Goal: Contribute content: Add original content to the website for others to see

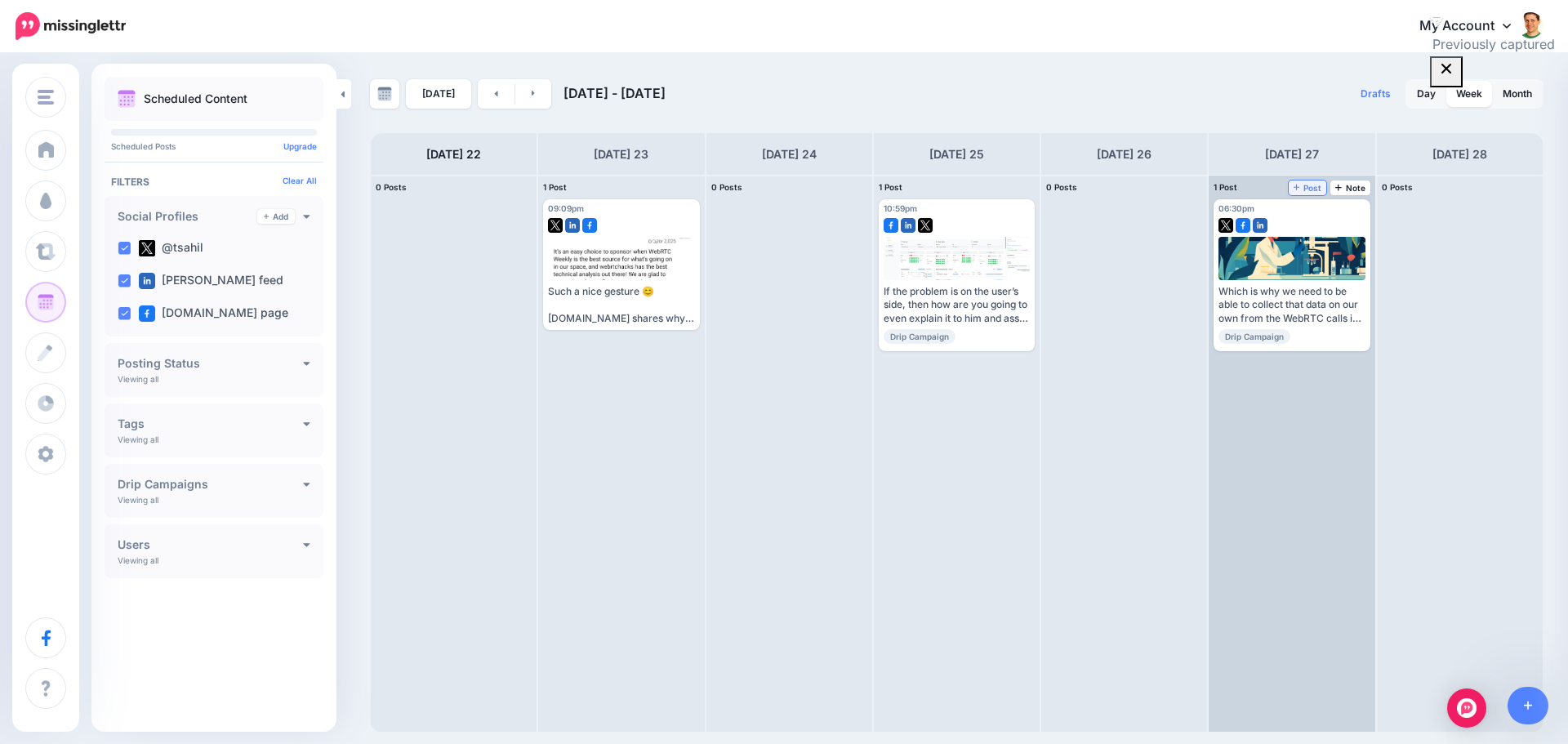
click at [1302, 193] on link "Post" at bounding box center [1308, 187] width 39 height 15
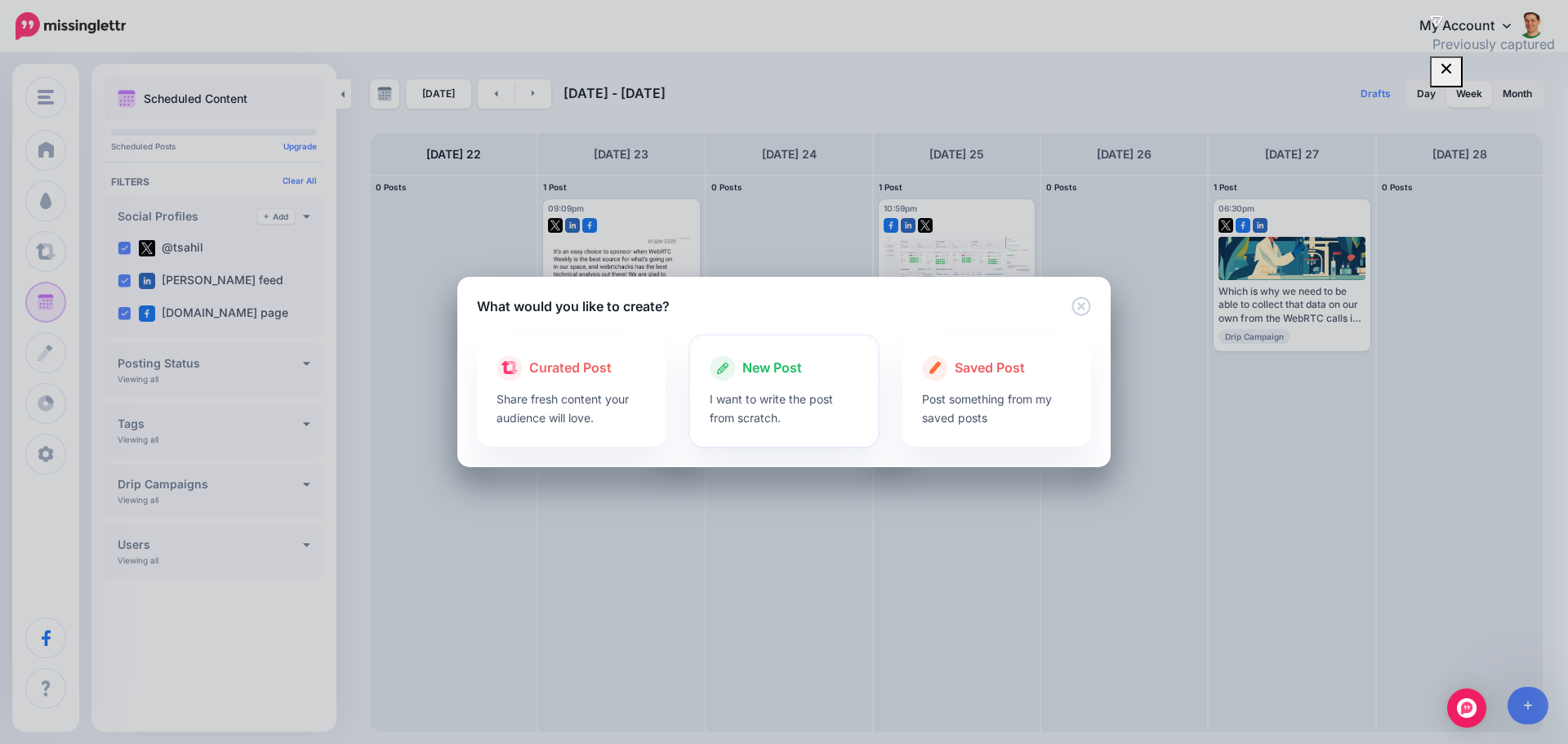
click at [805, 372] on div "New Post" at bounding box center [785, 369] width 149 height 26
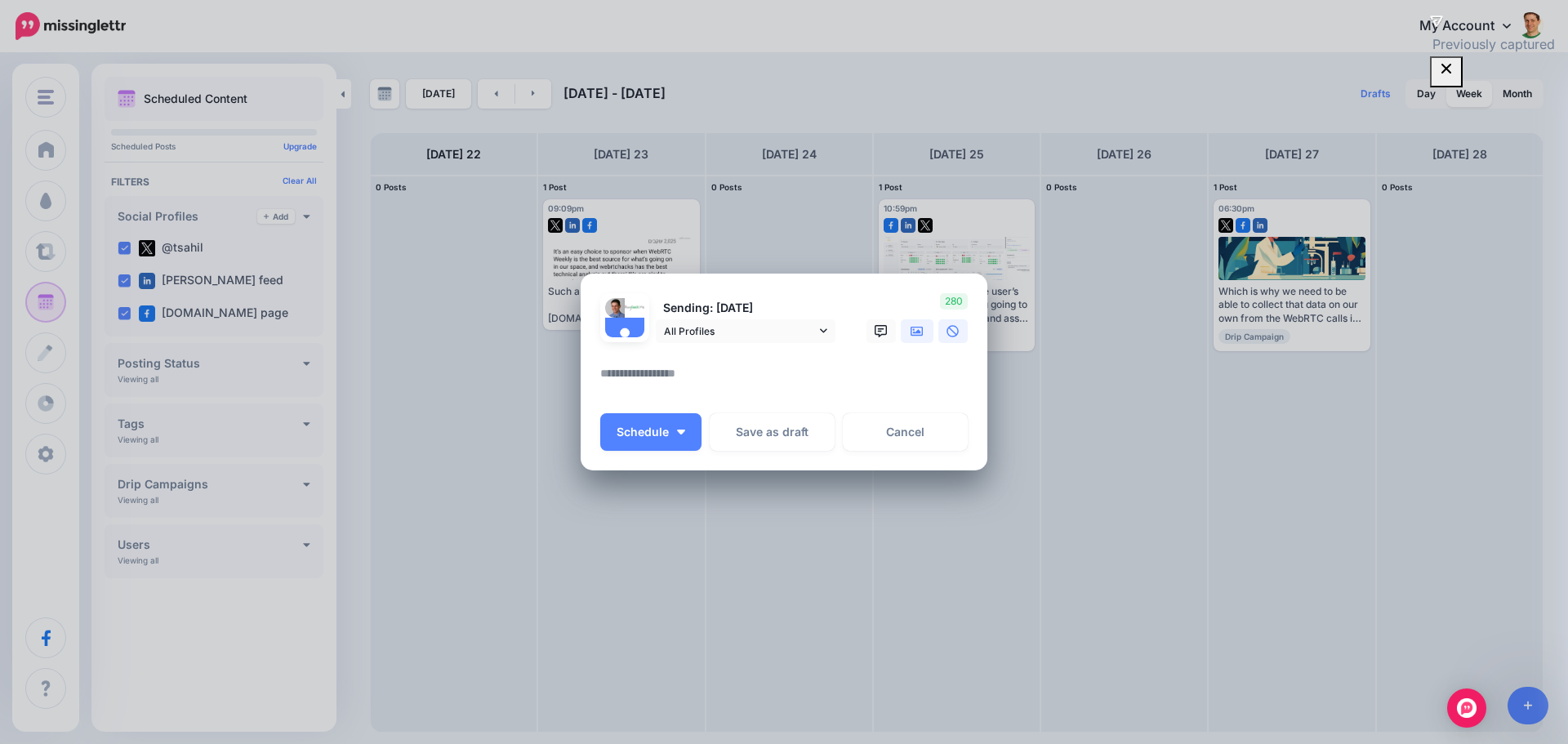
click at [921, 329] on icon at bounding box center [916, 331] width 13 height 13
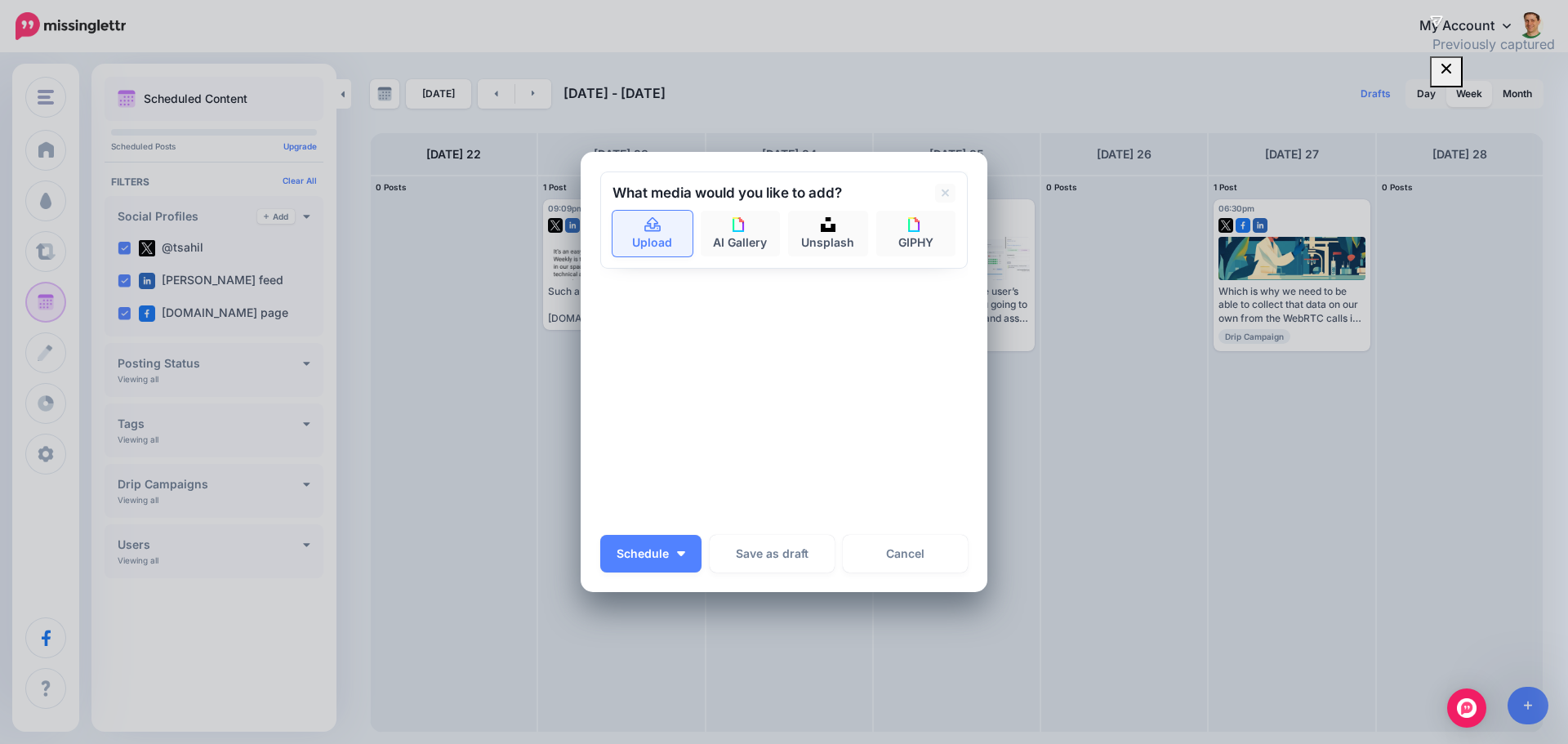
click at [664, 234] on link "Upload" at bounding box center [653, 234] width 80 height 46
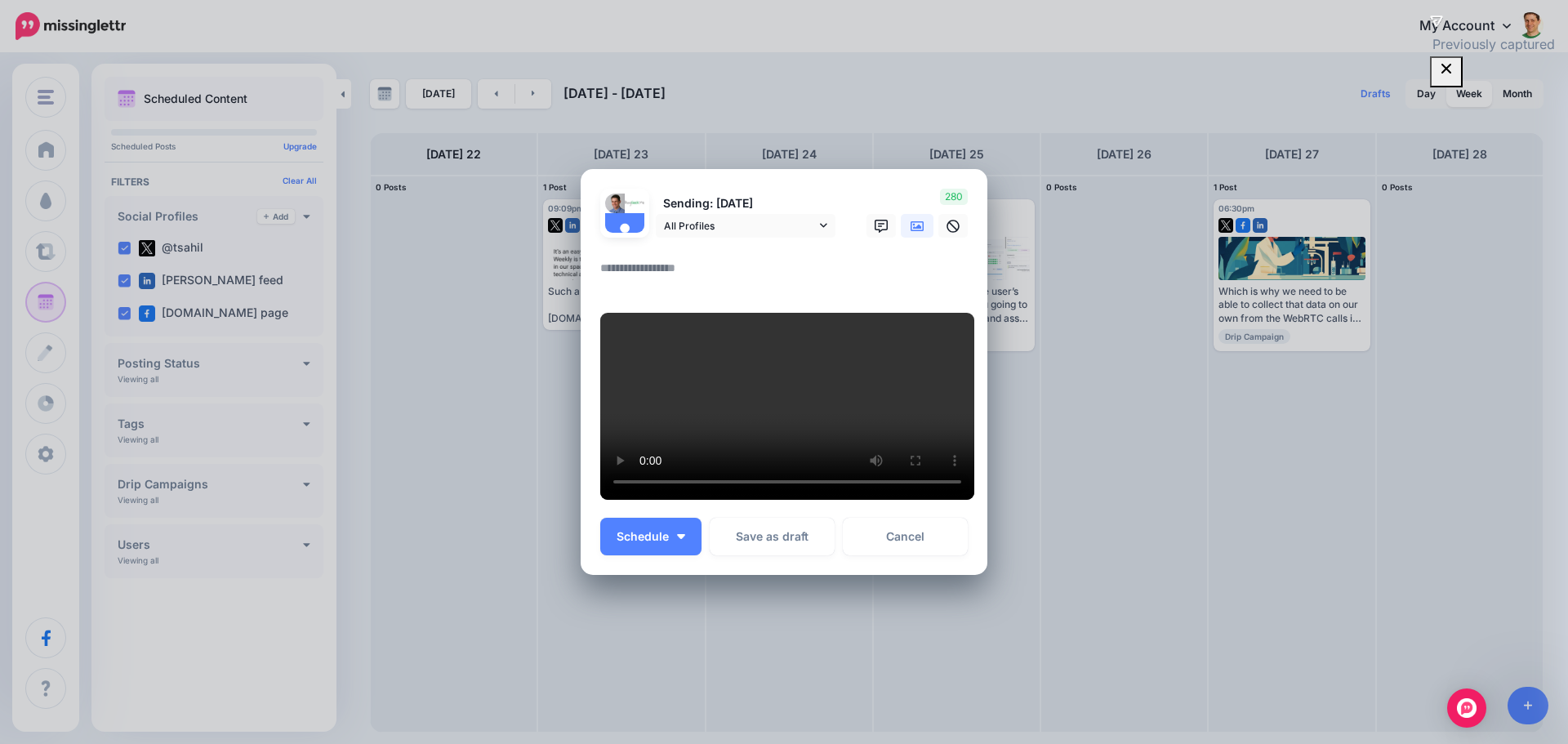
click at [732, 258] on textarea at bounding box center [788, 274] width 376 height 32
paste textarea "**********"
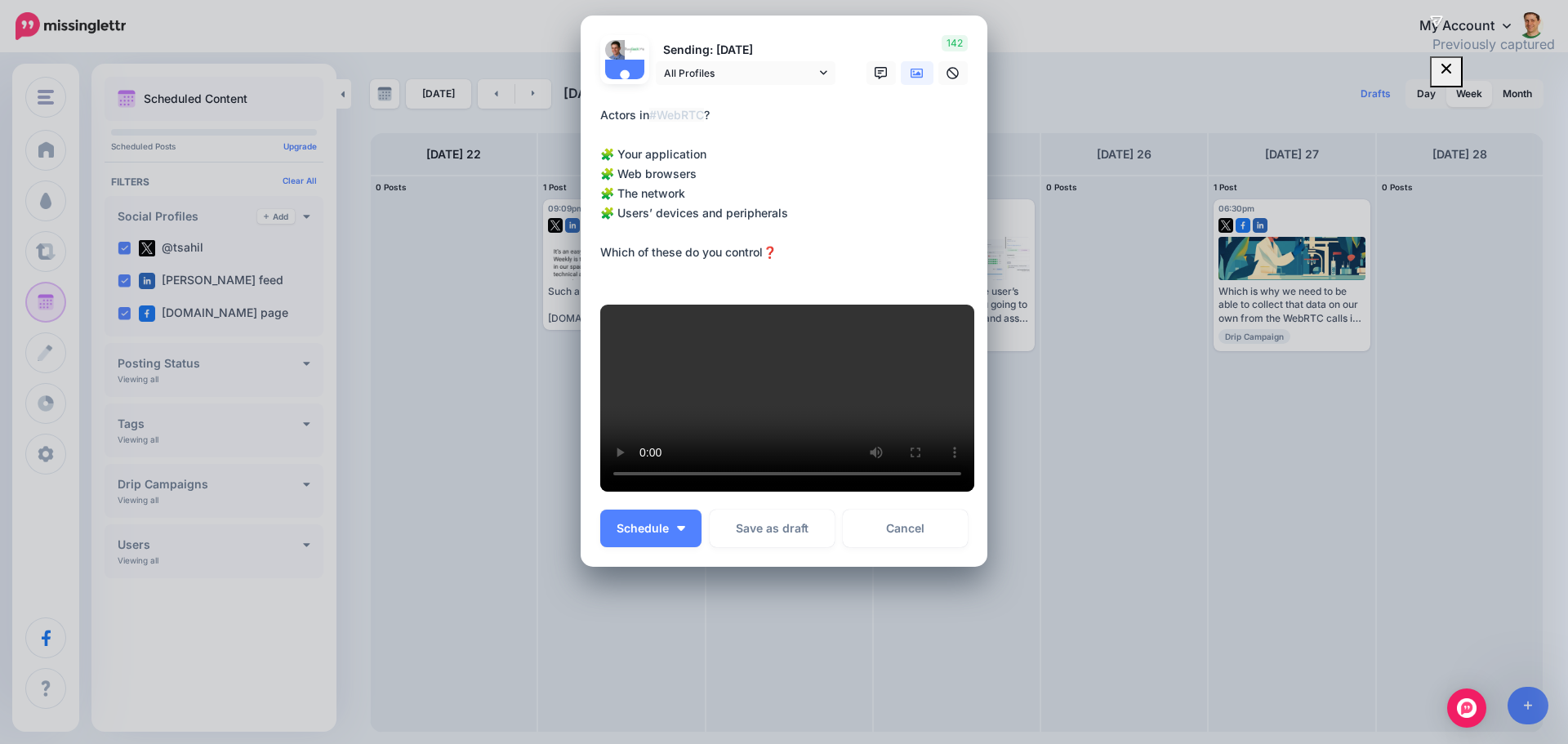
scroll to position [408, 0]
type textarea "**********"
click at [660, 547] on button "Schedule" at bounding box center [652, 529] width 102 height 38
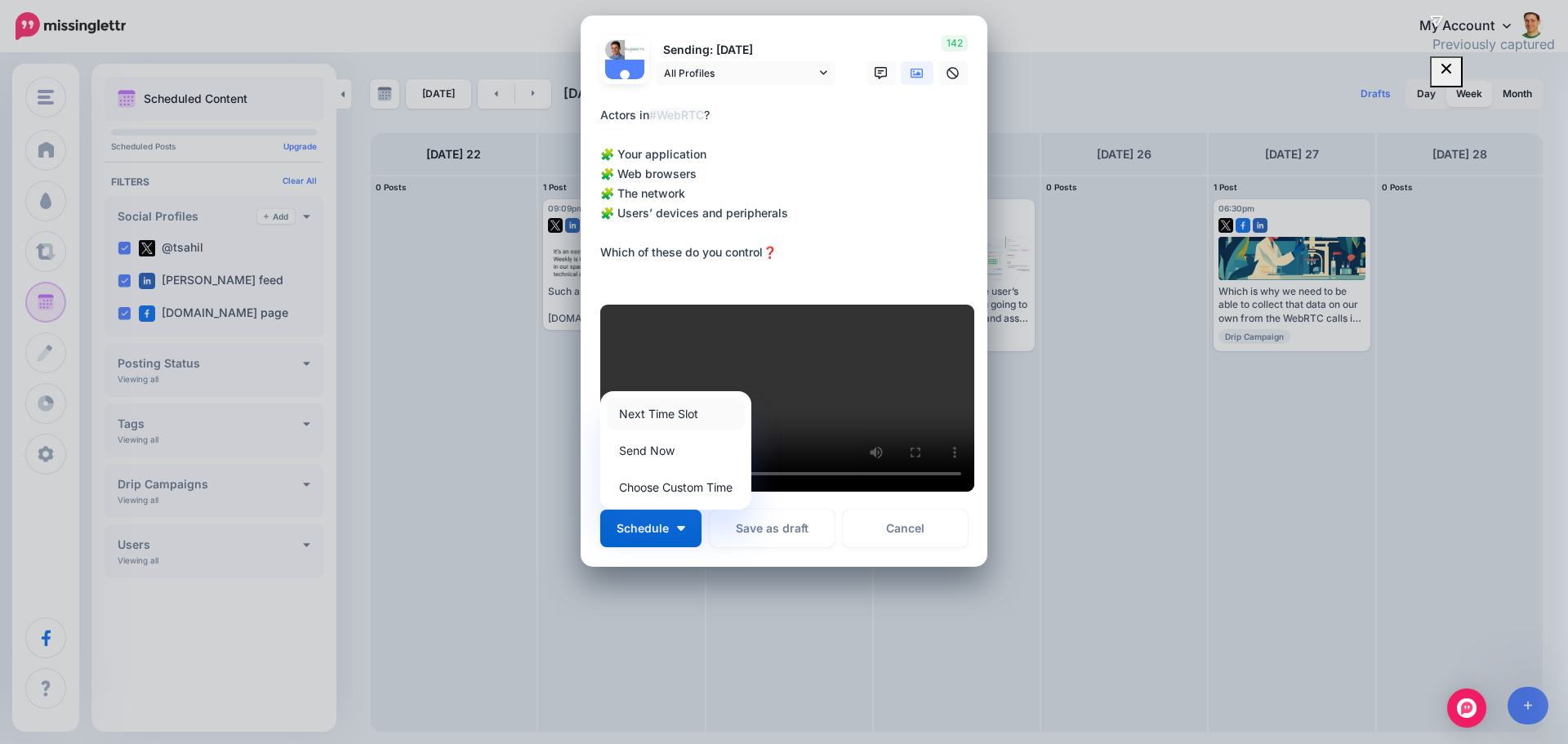
click at [679, 429] on link "Next Time Slot" at bounding box center [675, 413] width 138 height 32
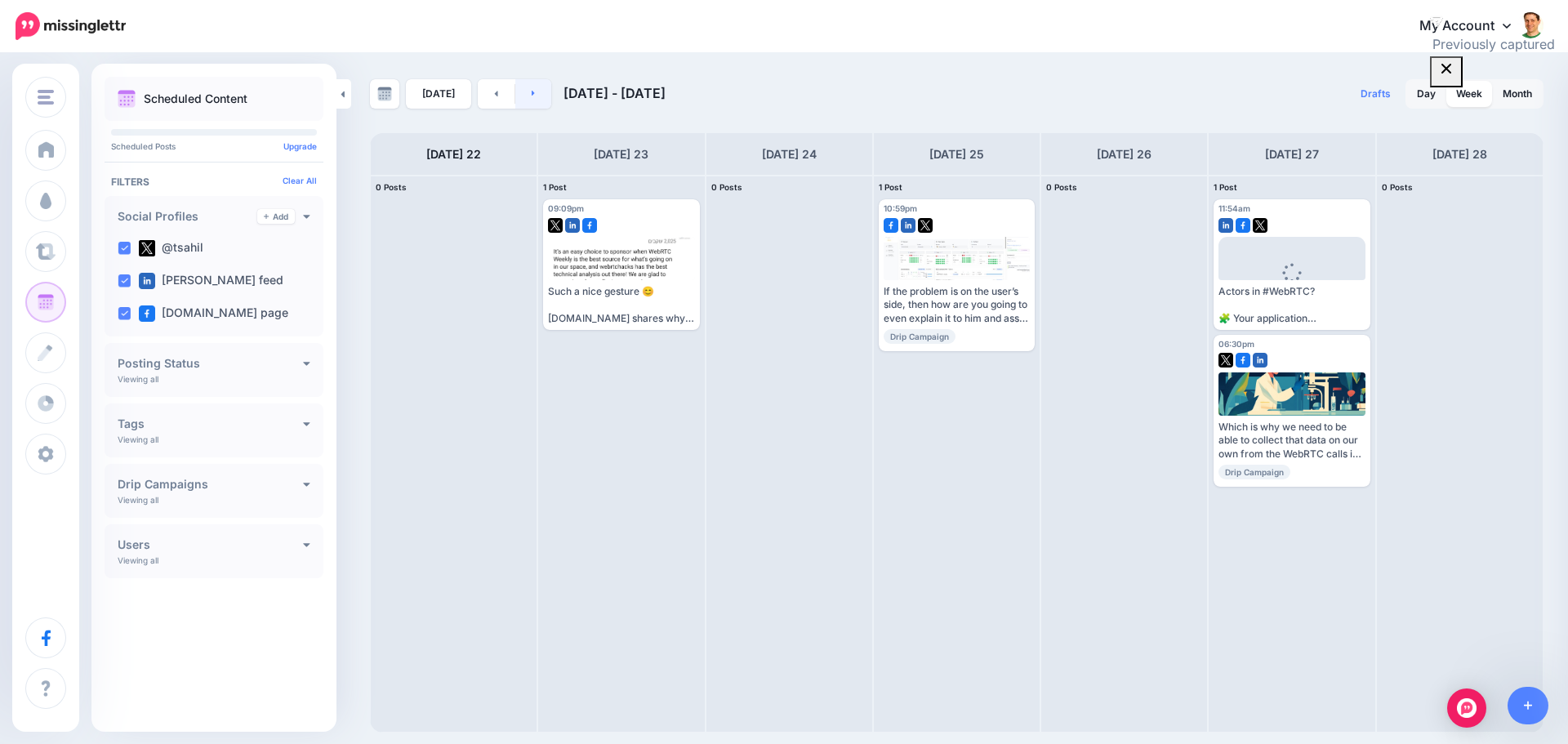
click at [520, 94] on link at bounding box center [533, 95] width 37 height 30
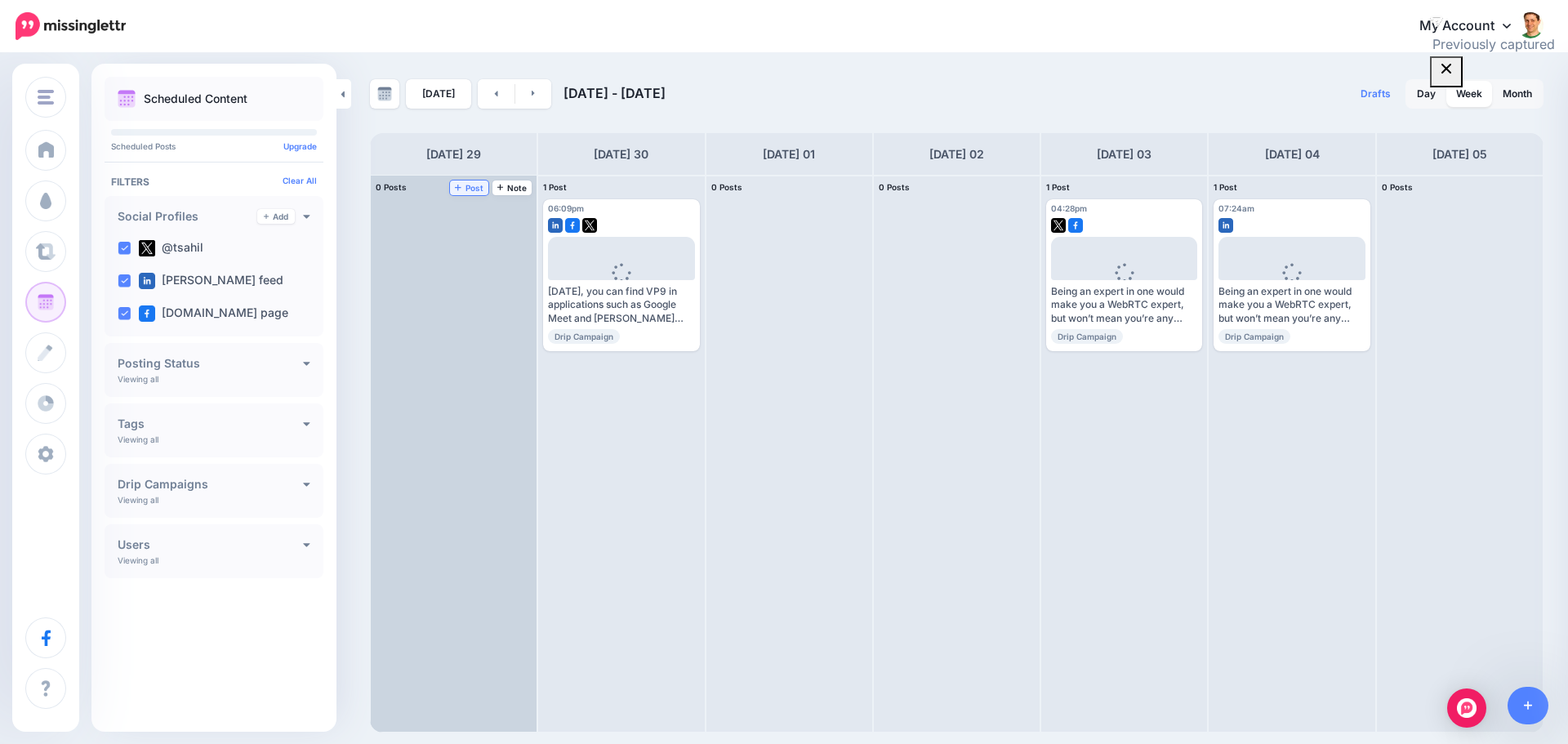
click at [469, 193] on link "Post" at bounding box center [469, 187] width 39 height 15
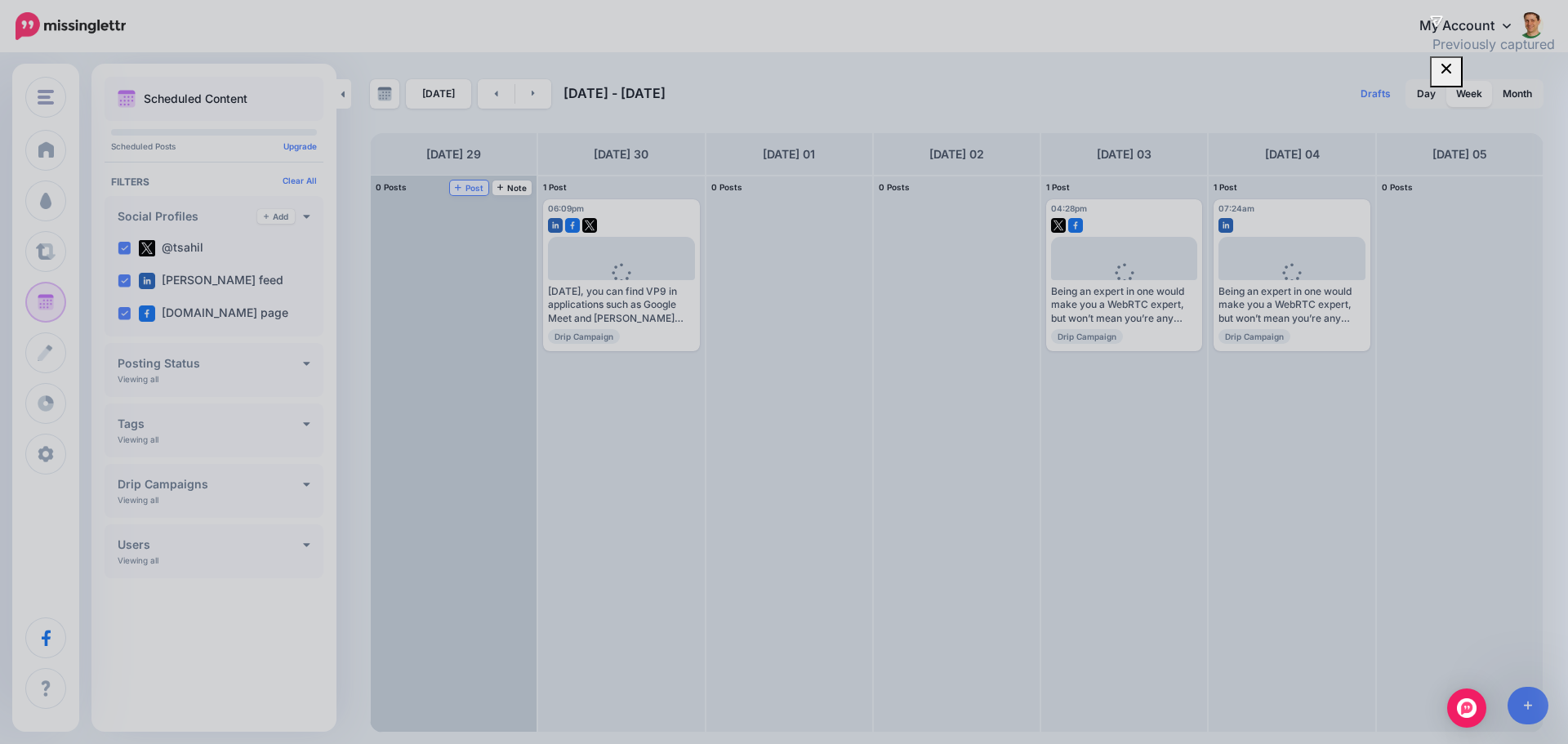
scroll to position [0, 0]
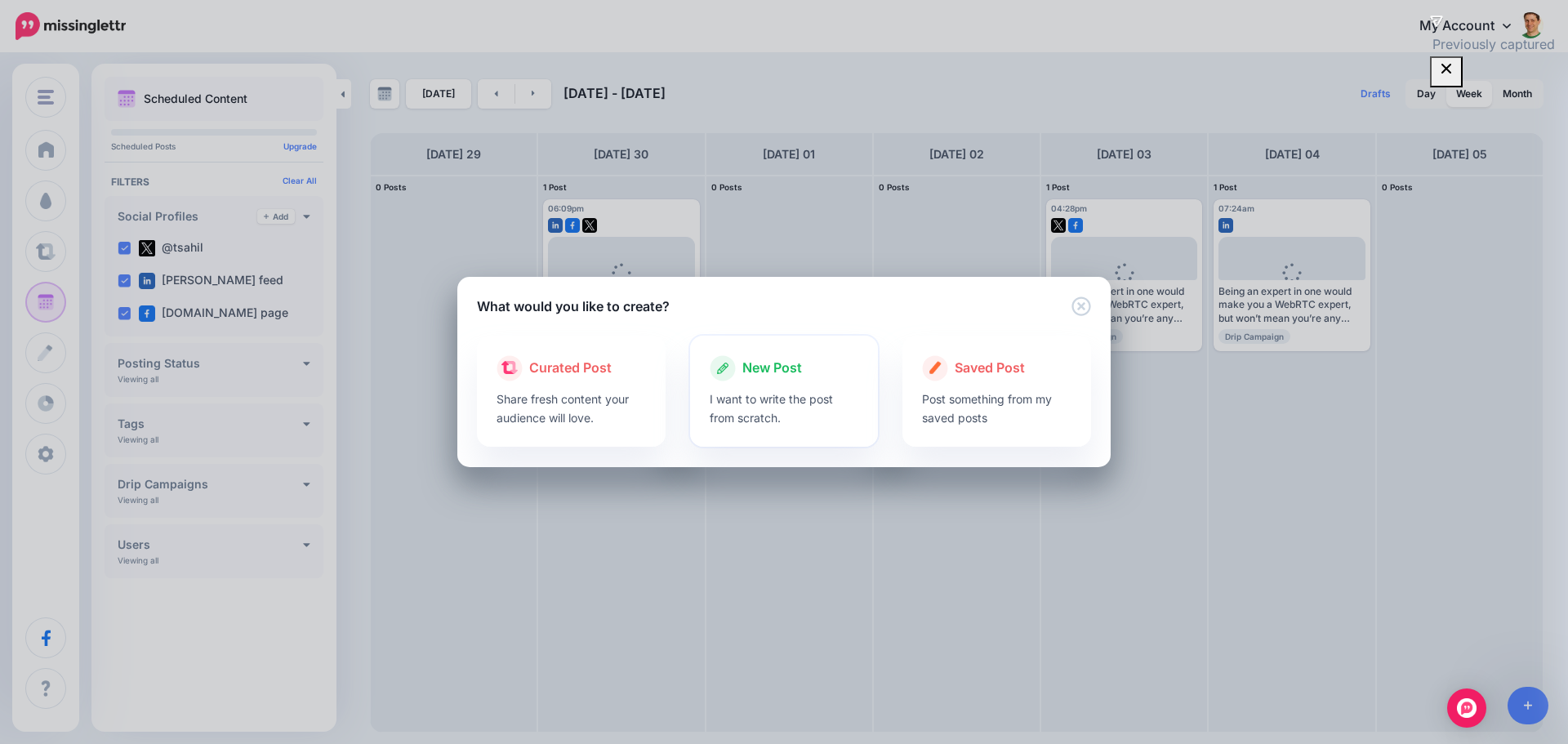
click at [744, 376] on span "New Post" at bounding box center [772, 368] width 60 height 21
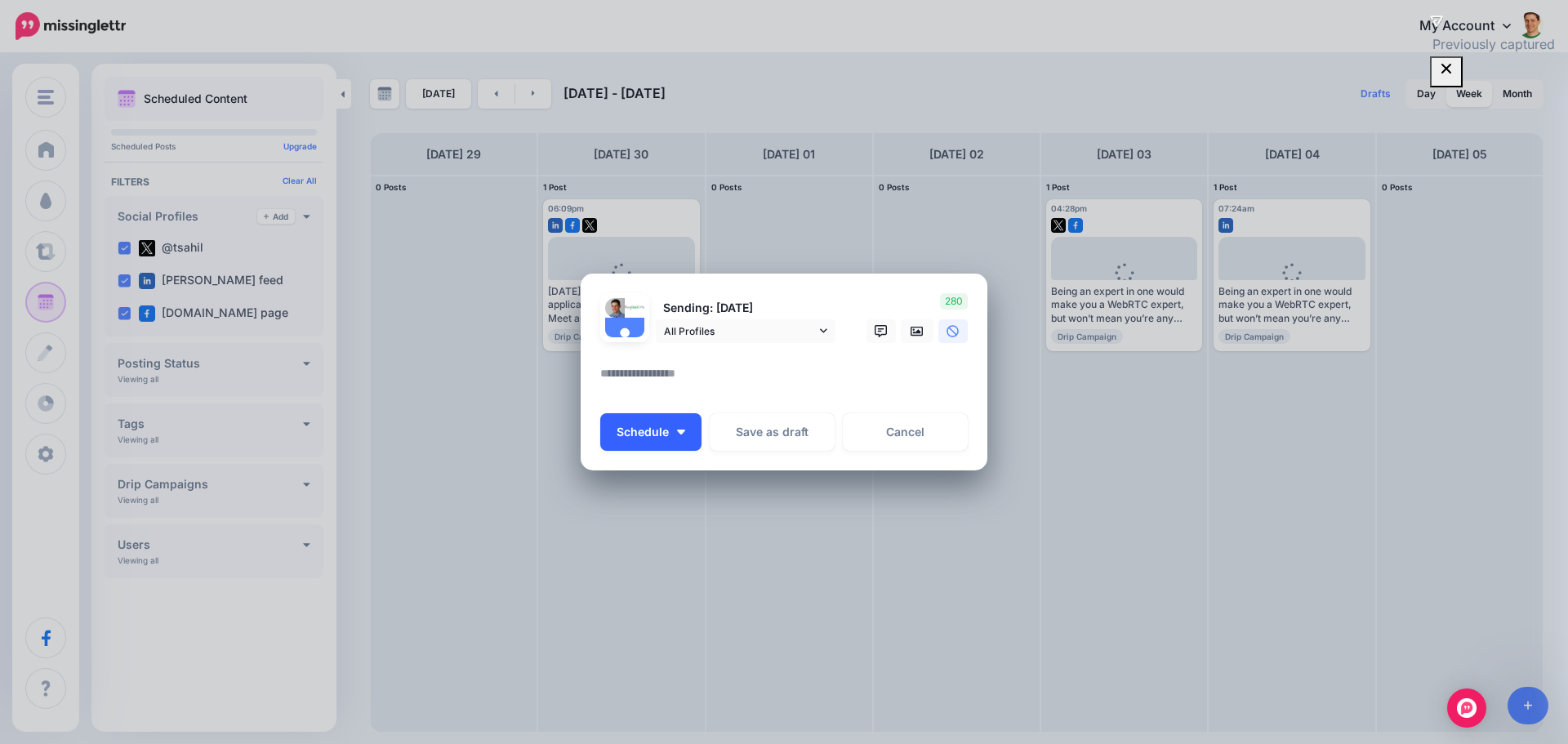
click at [681, 446] on button "Schedule" at bounding box center [652, 432] width 102 height 38
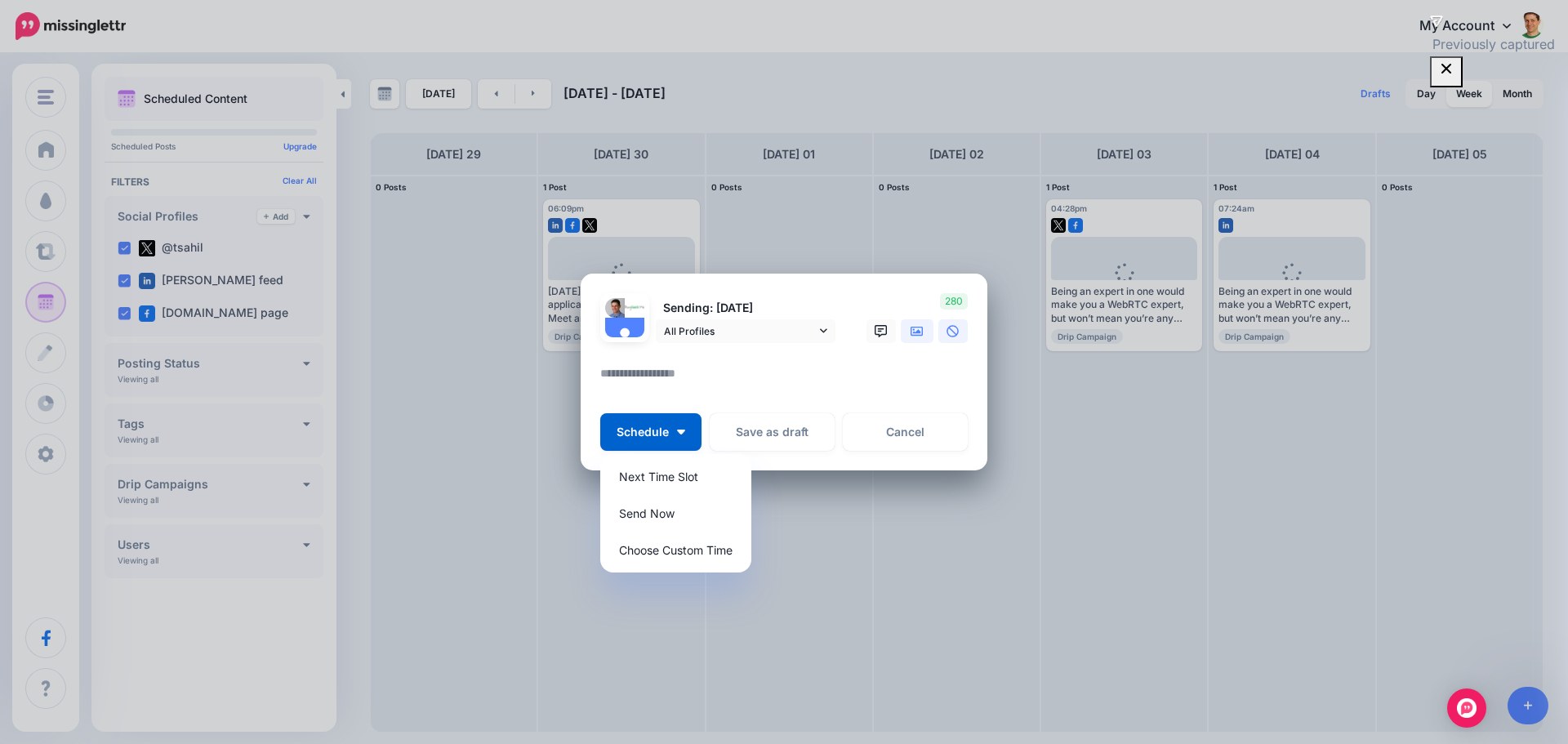
click at [914, 323] on link at bounding box center [916, 332] width 33 height 24
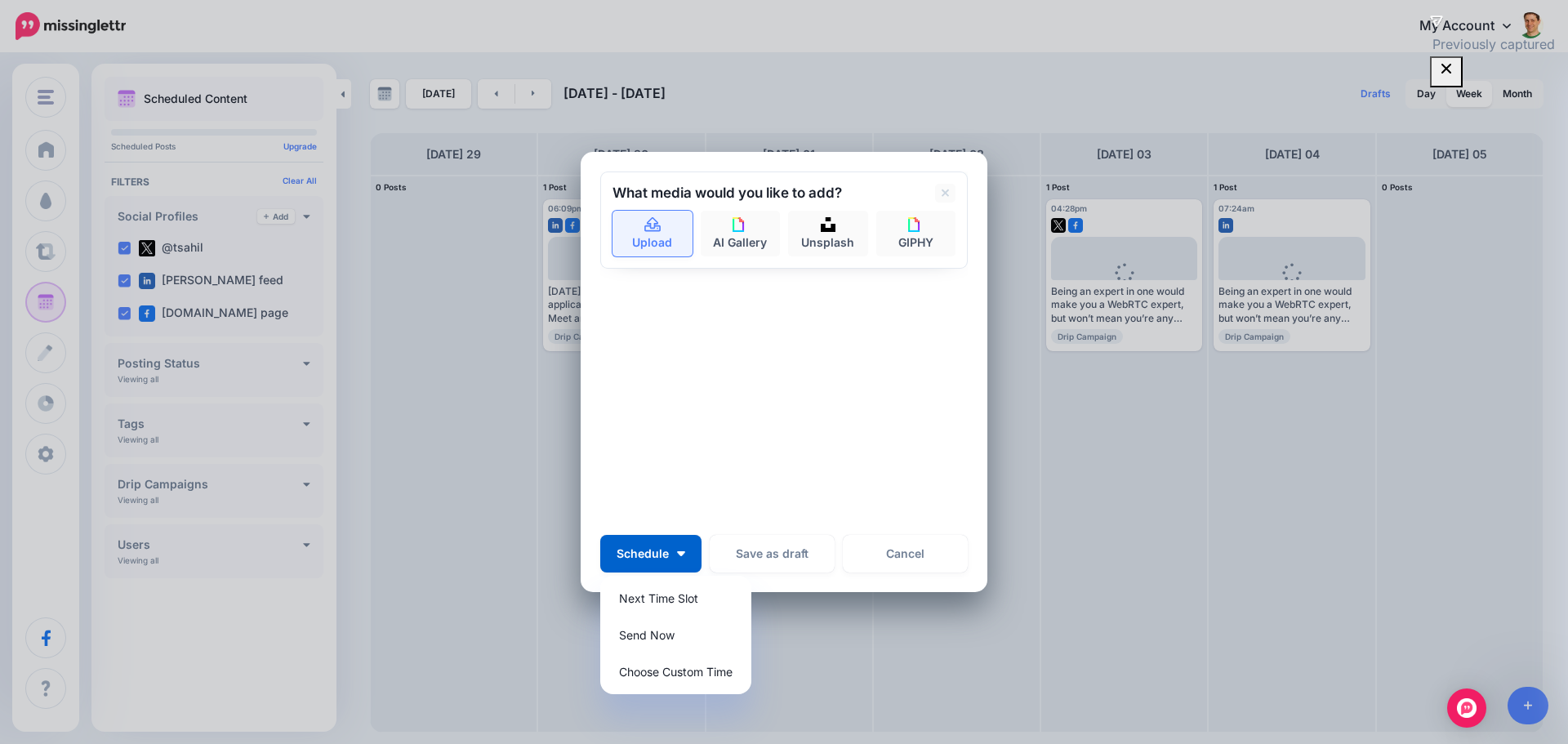
click at [674, 225] on link "Upload" at bounding box center [653, 234] width 80 height 46
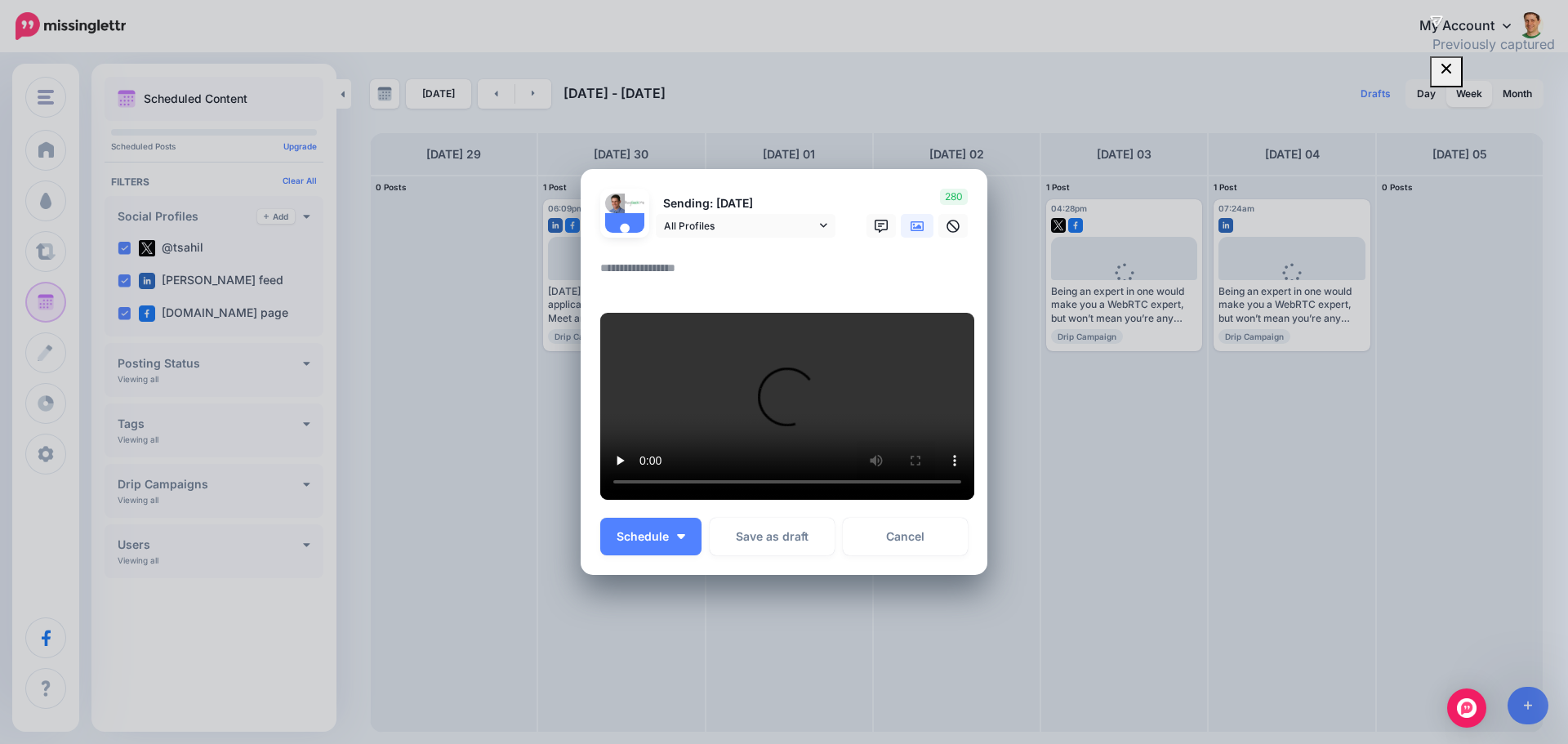
click at [666, 290] on textarea at bounding box center [788, 274] width 376 height 32
paste textarea "**********"
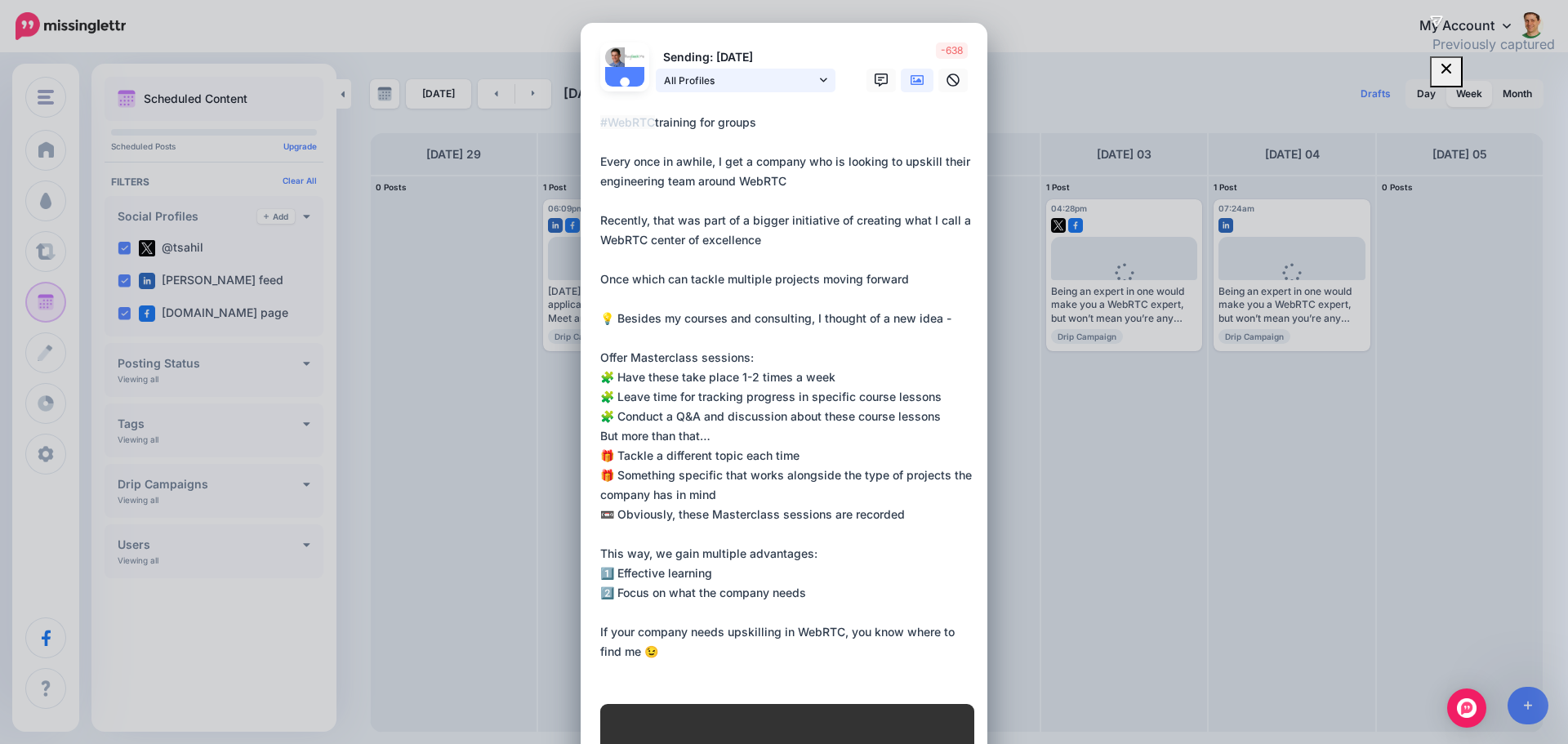
type textarea "**********"
click at [810, 74] on link "All Profiles" at bounding box center [745, 81] width 179 height 24
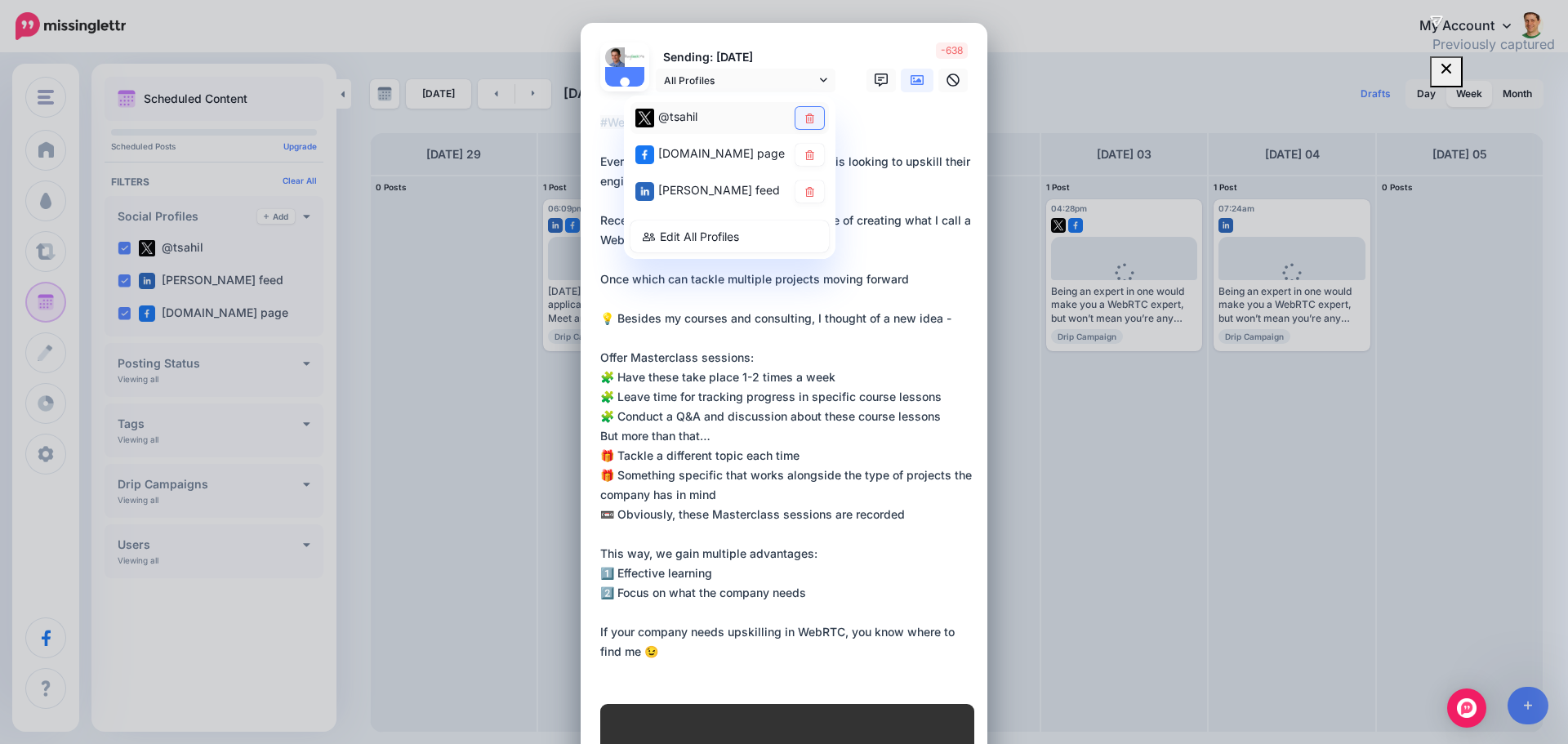
click at [808, 112] on link at bounding box center [810, 118] width 29 height 22
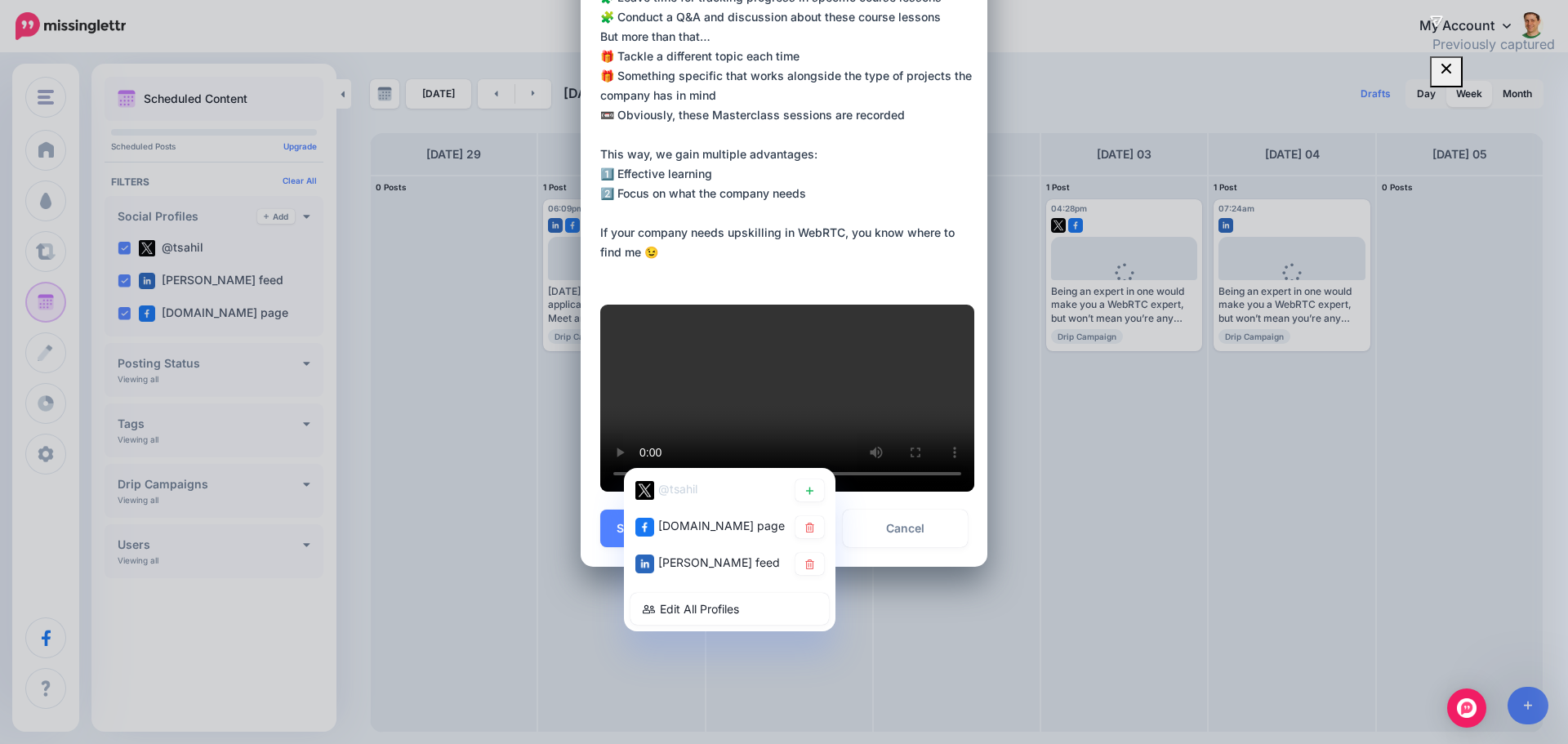
scroll to position [875, 0]
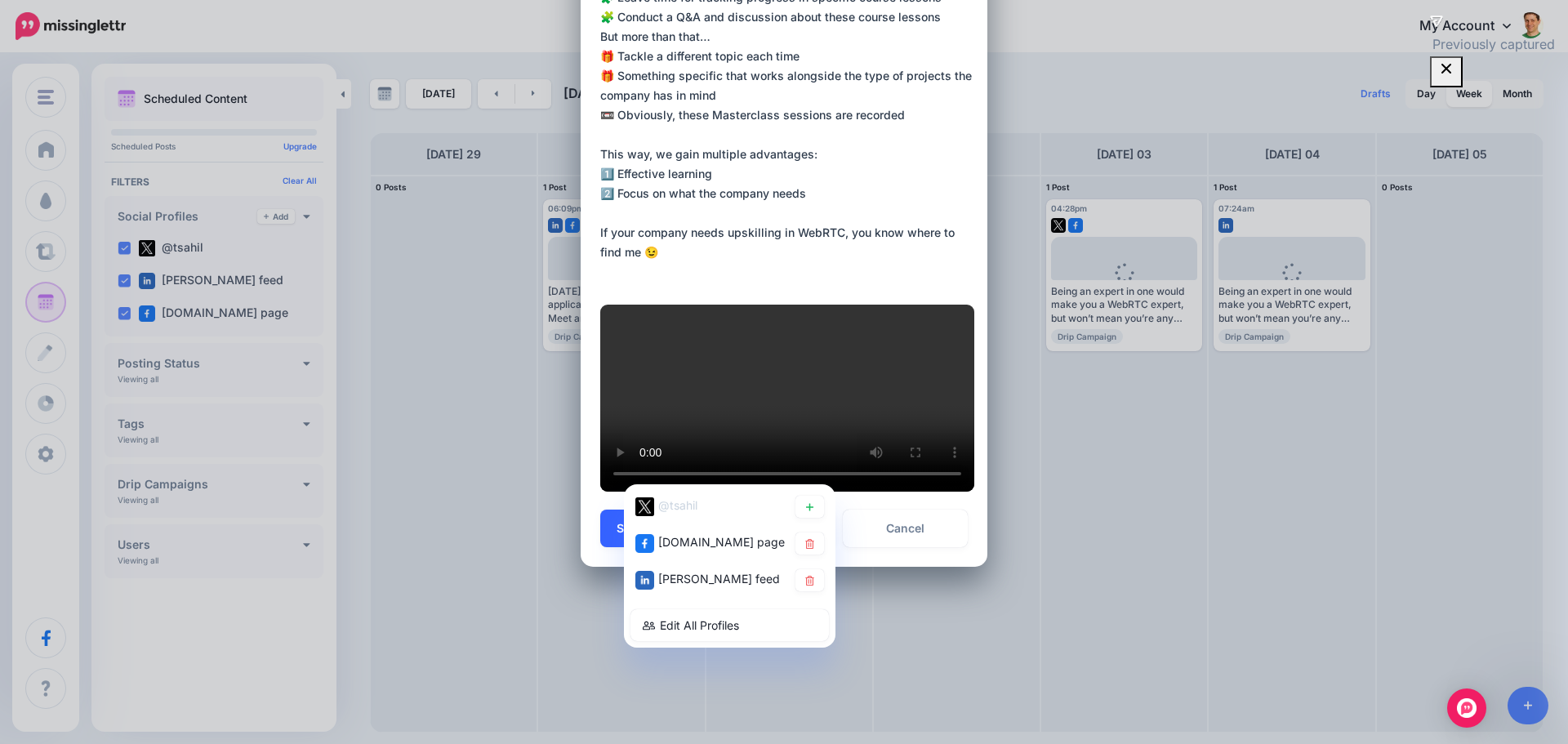
click at [624, 529] on span "Schedule" at bounding box center [643, 528] width 52 height 11
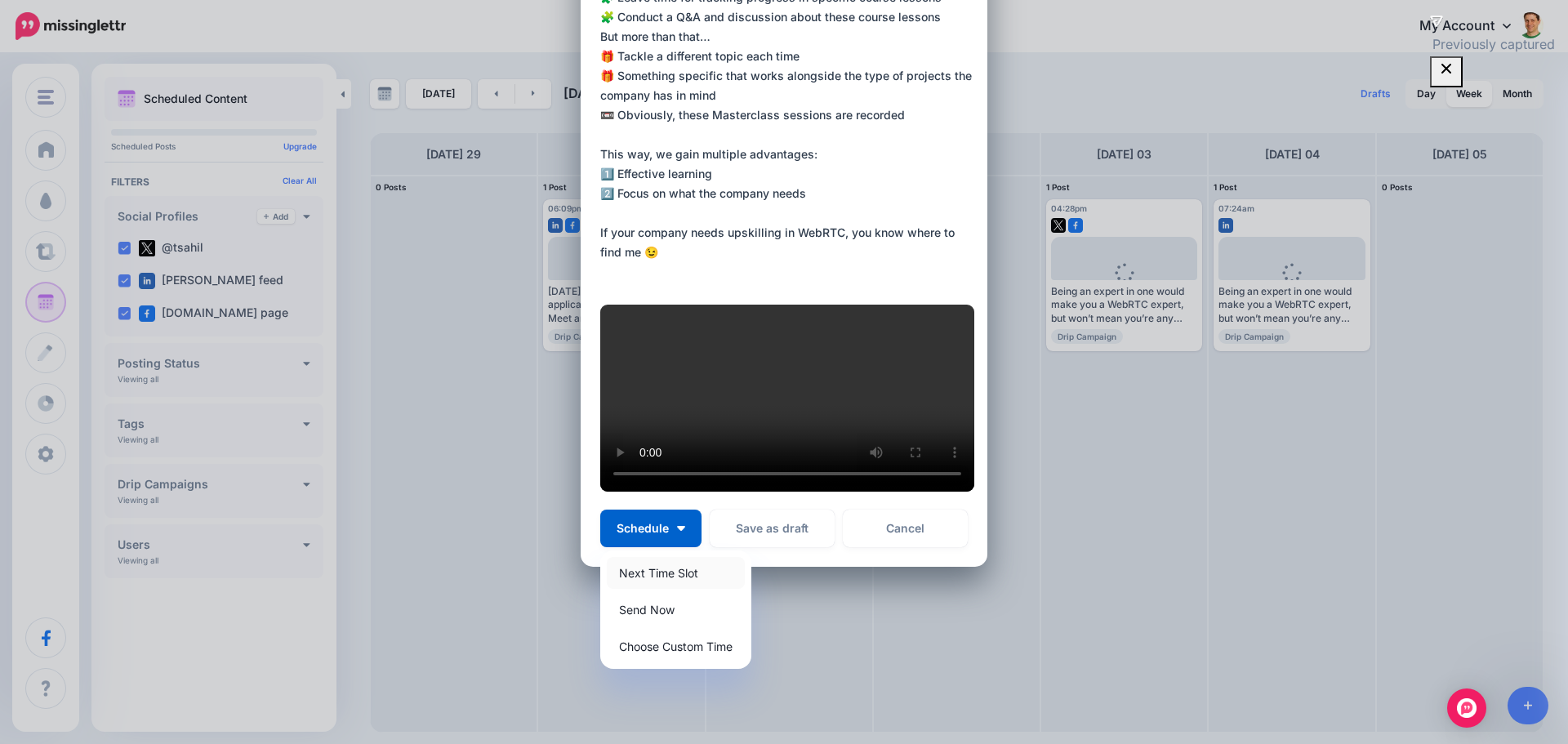
click at [639, 571] on link "Next Time Slot" at bounding box center [675, 573] width 138 height 32
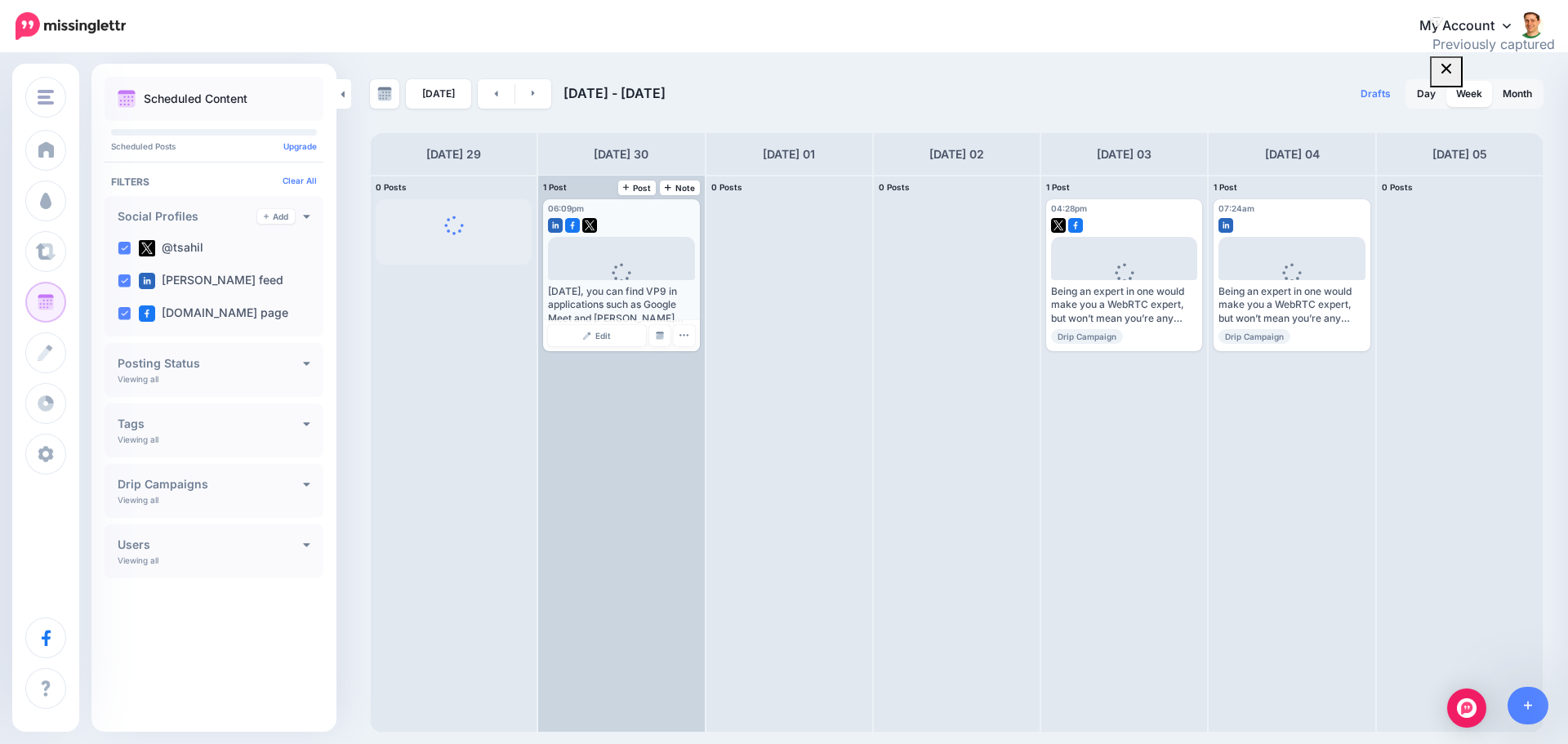
scroll to position [0, 0]
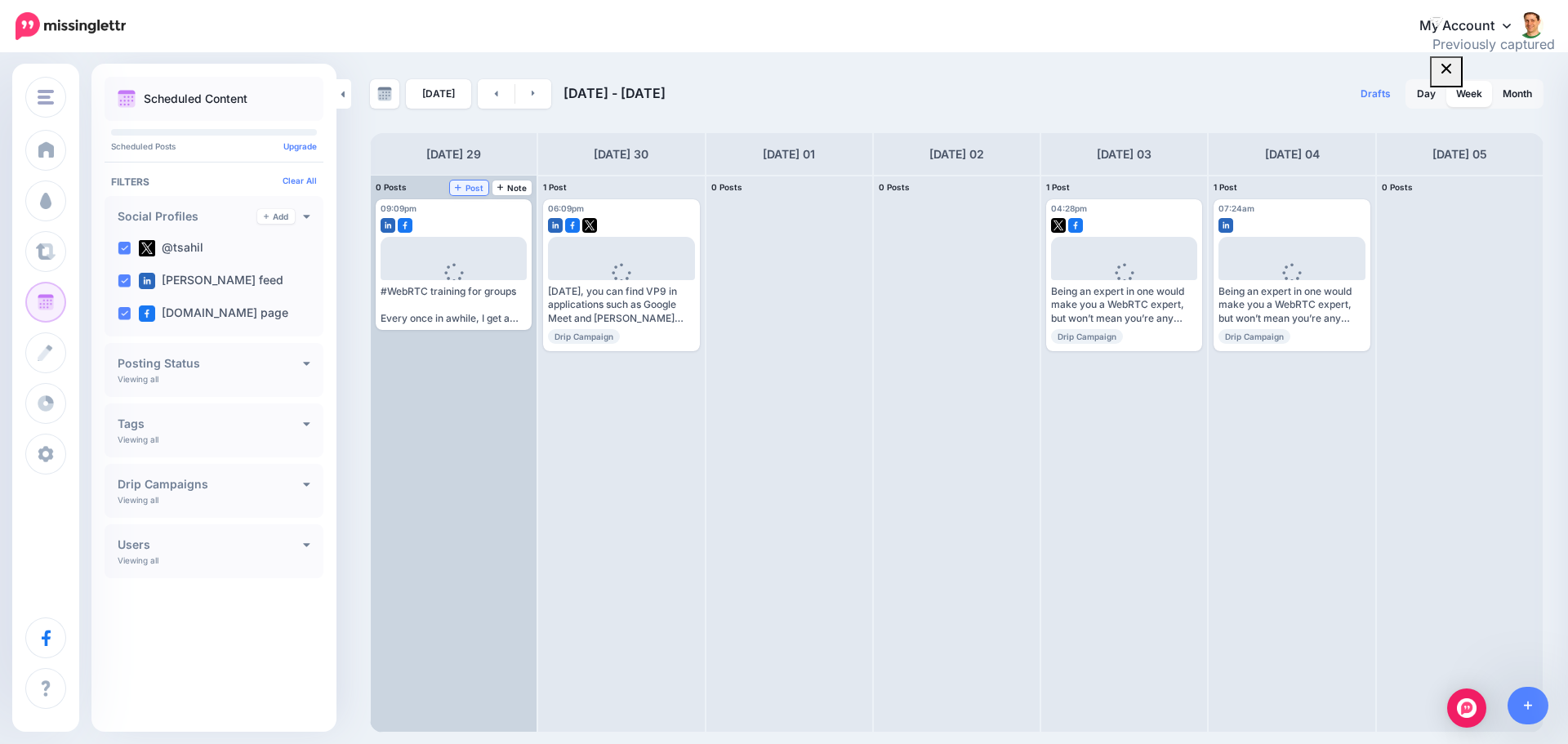
click at [467, 182] on link "Post" at bounding box center [469, 187] width 39 height 15
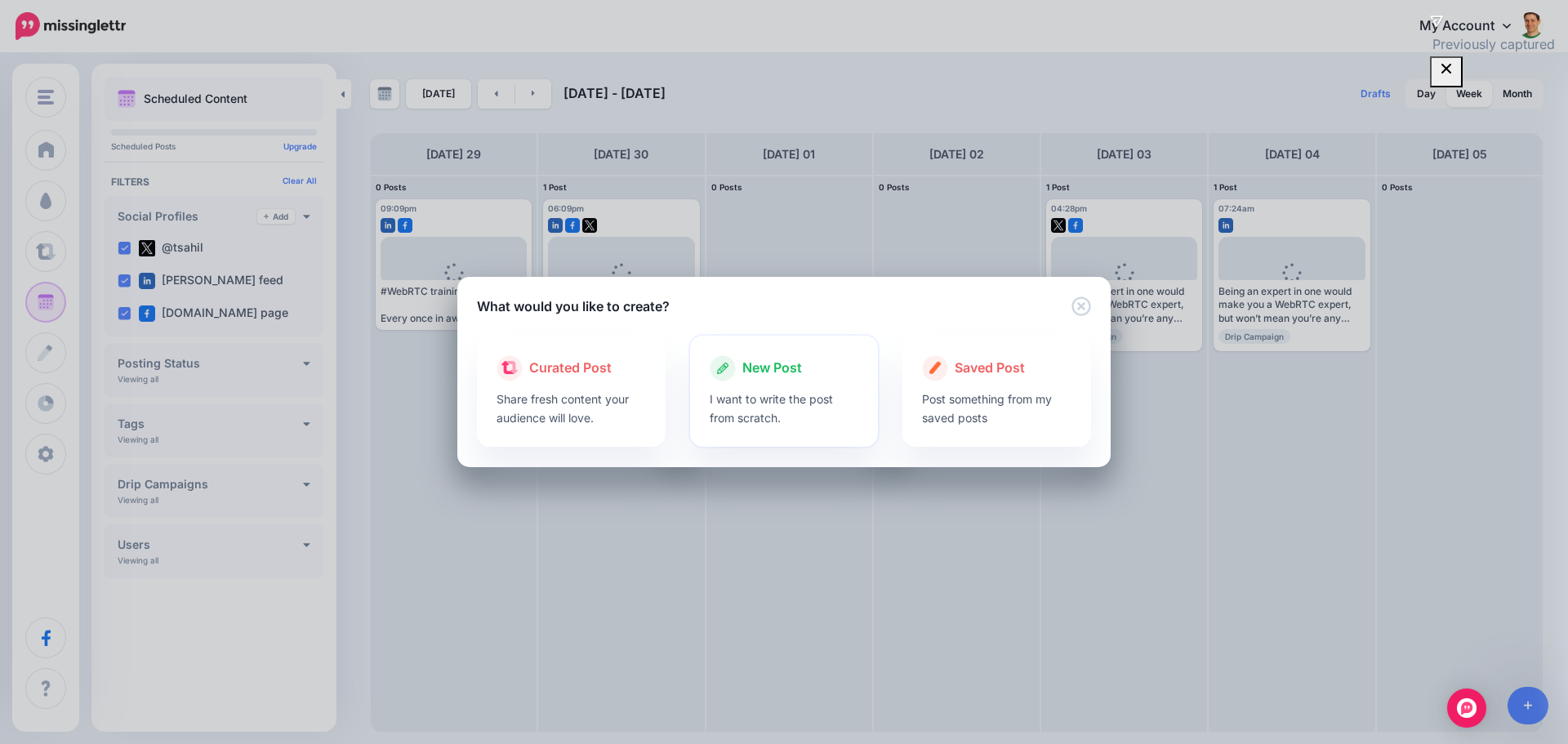
click at [718, 369] on icon at bounding box center [723, 369] width 26 height 26
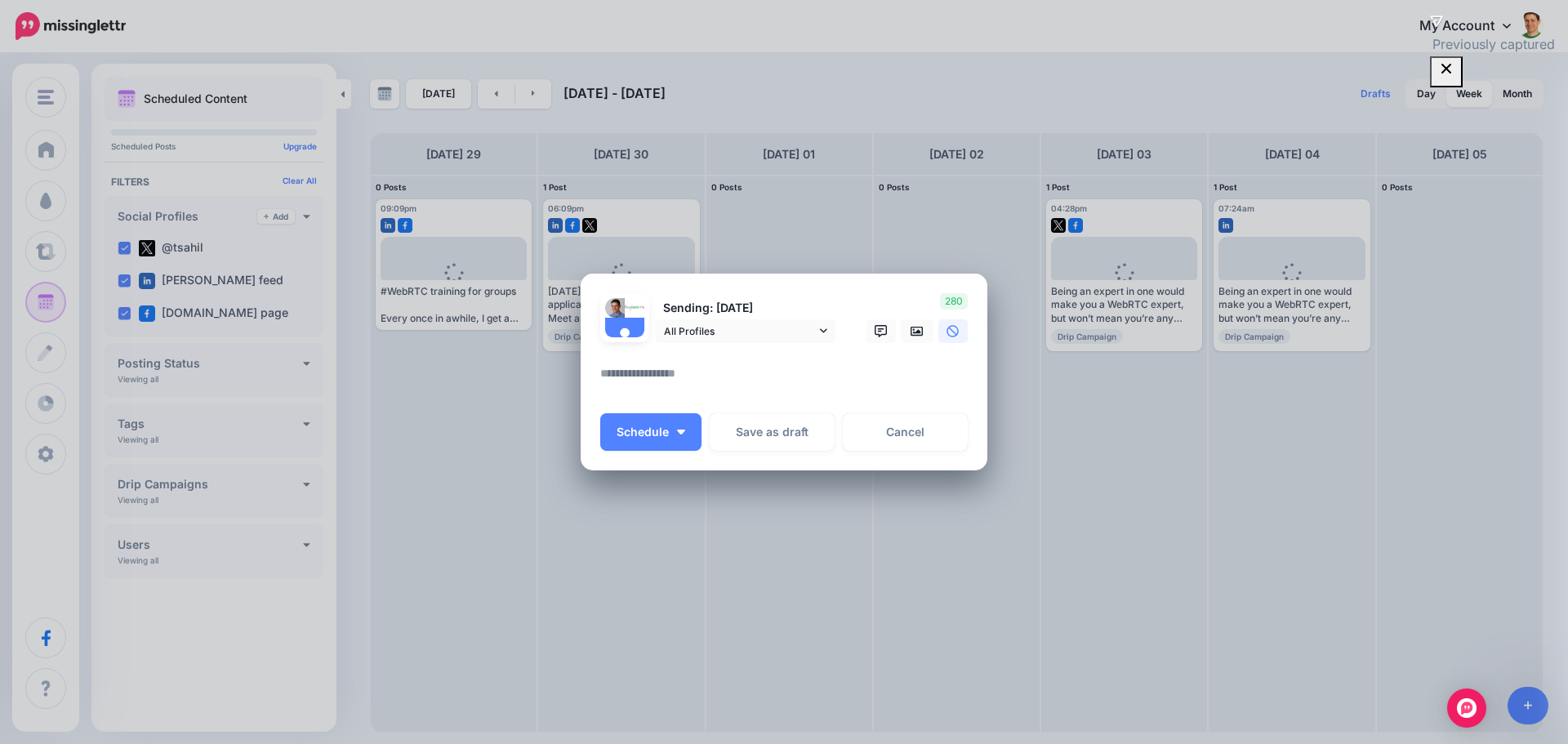
click at [687, 381] on textarea at bounding box center [788, 379] width 376 height 32
click at [814, 330] on span "All Profiles" at bounding box center [740, 331] width 152 height 17
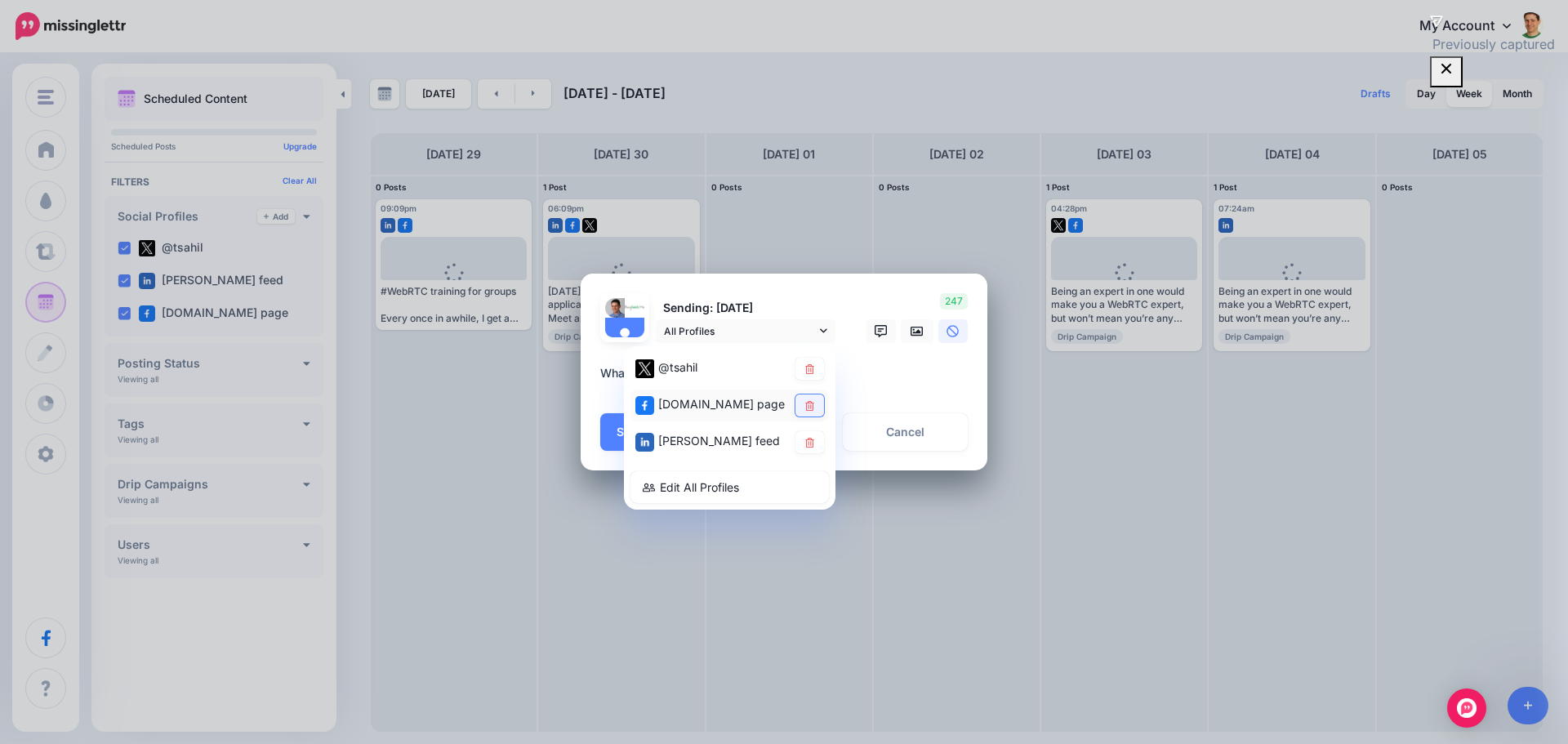
click at [802, 404] on link at bounding box center [810, 405] width 29 height 22
click at [811, 434] on link at bounding box center [810, 442] width 29 height 22
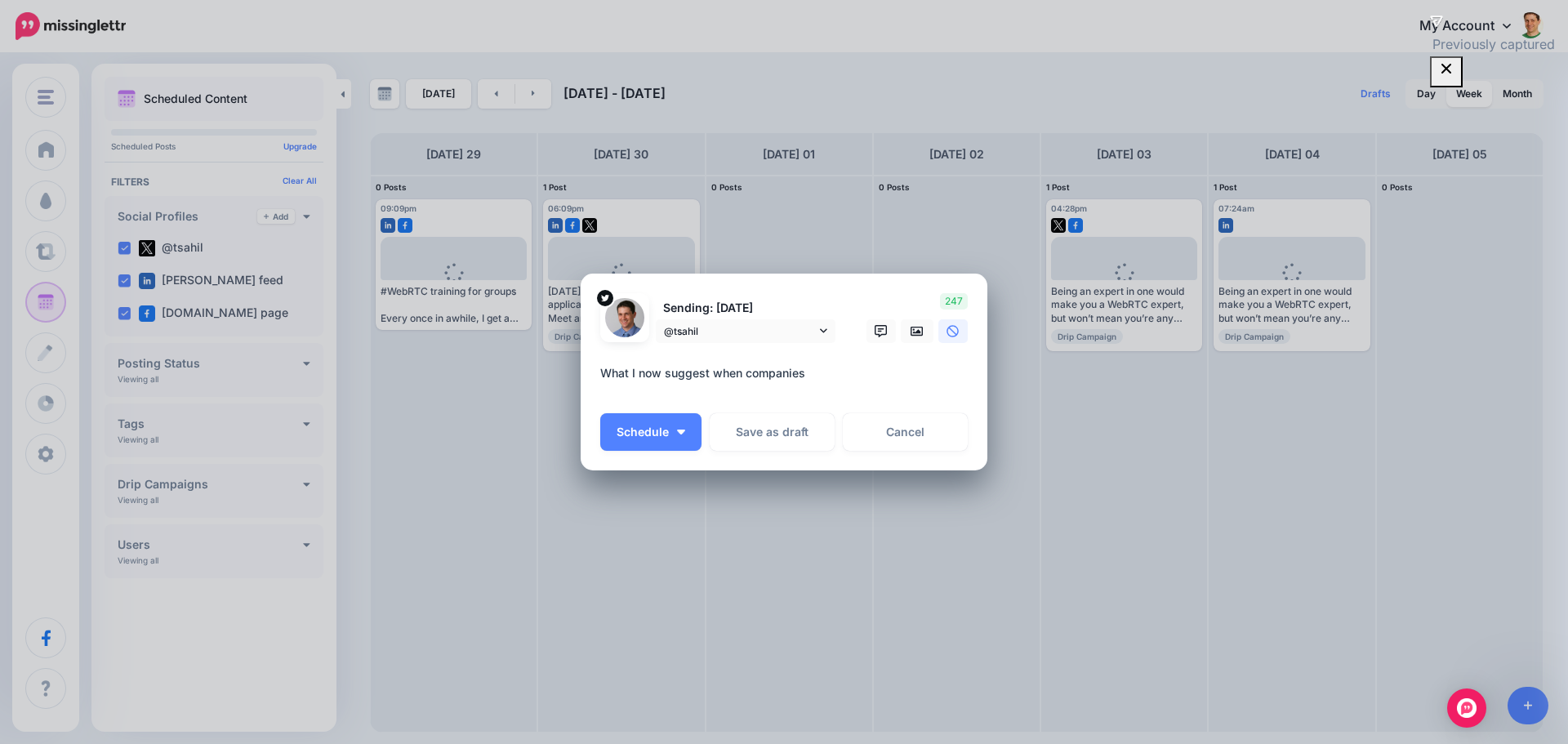
click at [864, 378] on textarea "**********" at bounding box center [788, 379] width 376 height 32
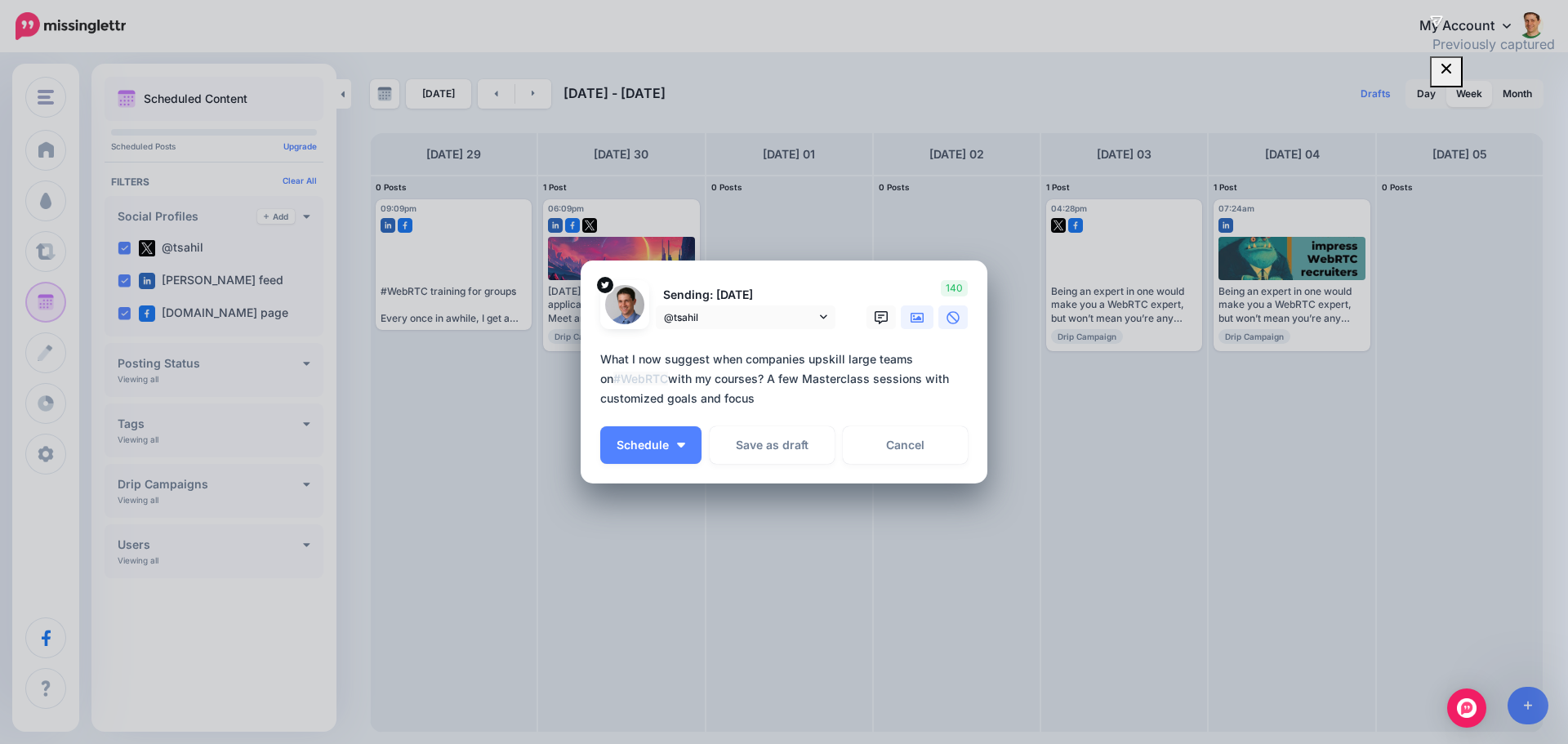
type textarea "**********"
click at [903, 323] on link at bounding box center [916, 318] width 33 height 24
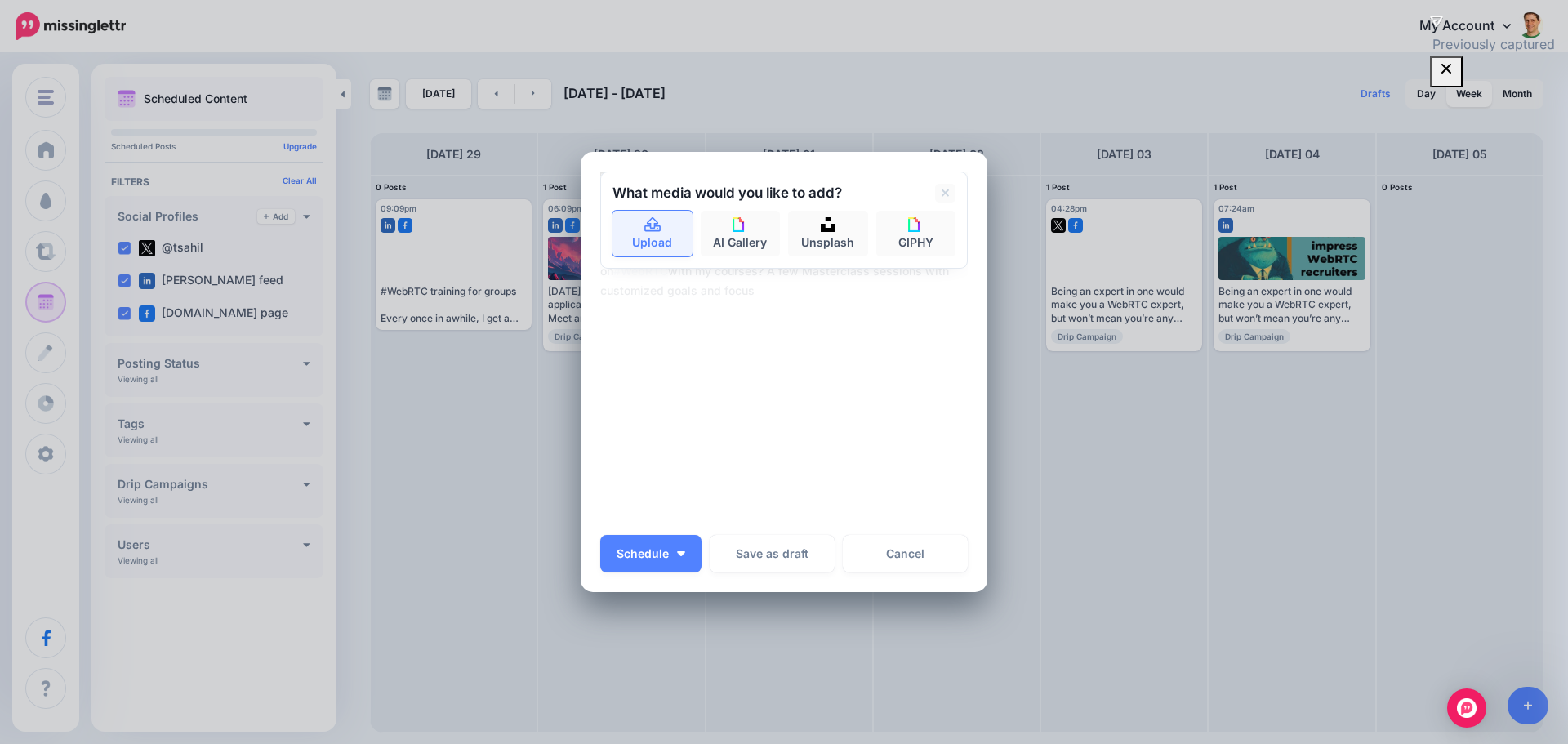
click at [658, 244] on link "Upload" at bounding box center [653, 234] width 80 height 46
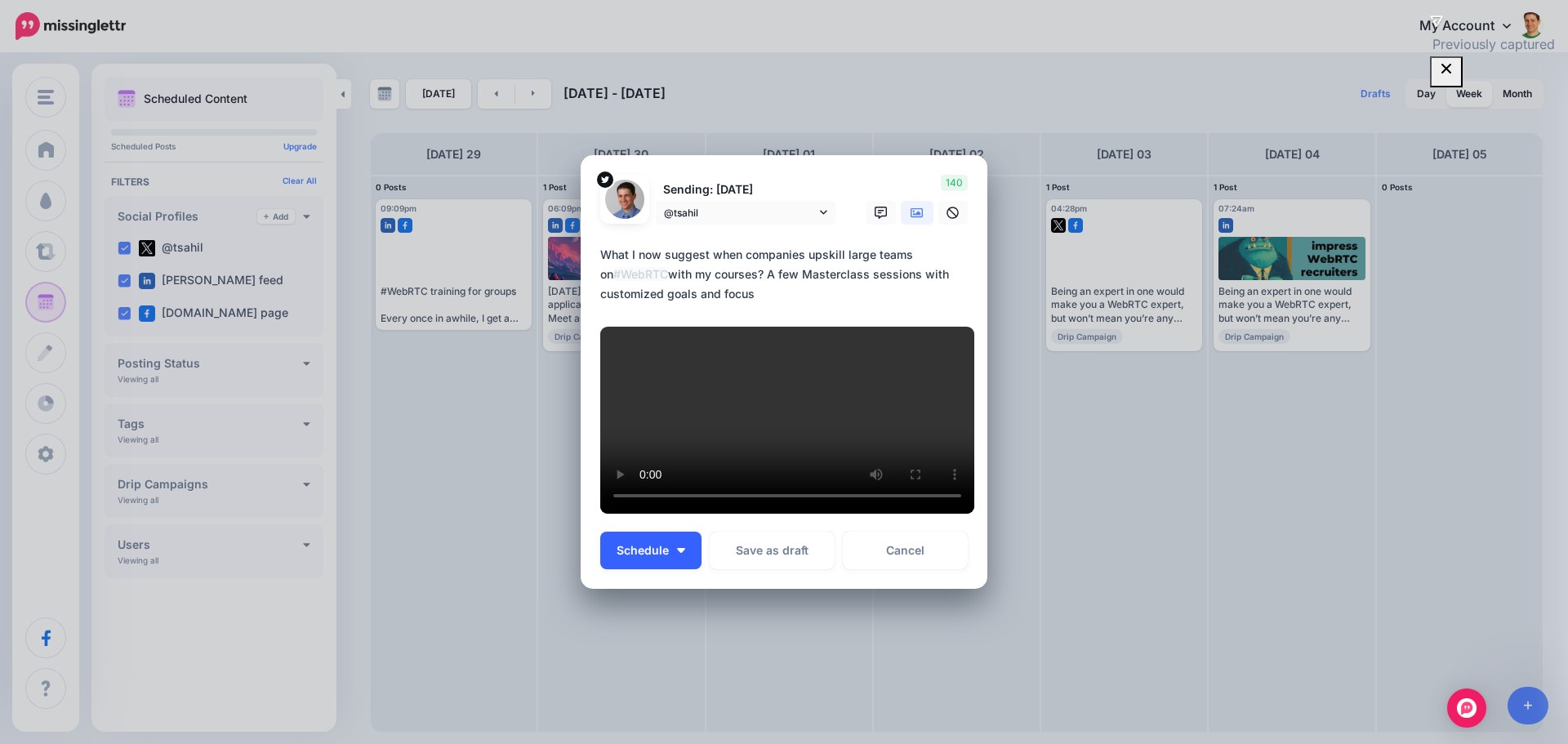
click at [642, 545] on span "Schedule" at bounding box center [643, 550] width 52 height 11
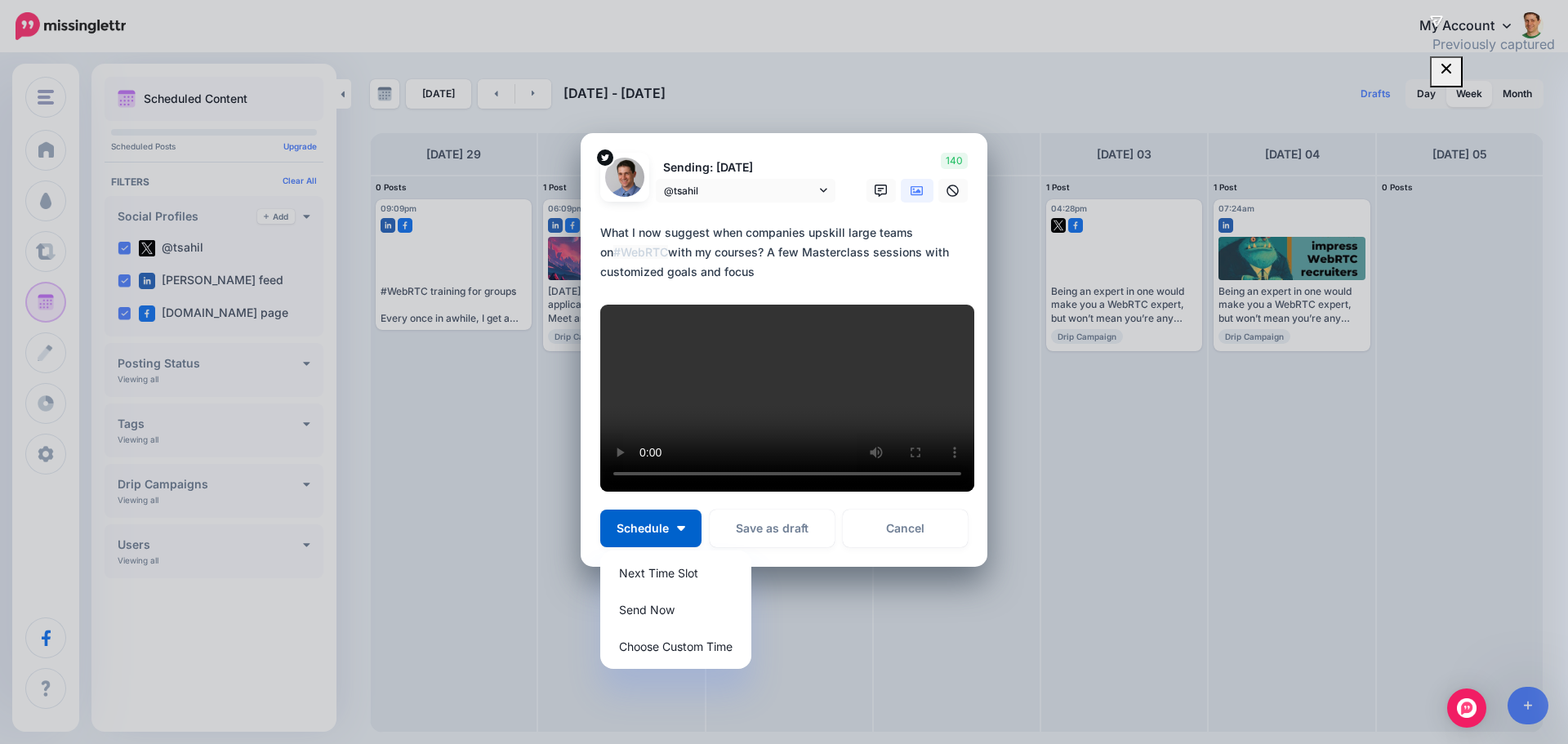
scroll to position [366, 0]
click at [649, 578] on link "Next Time Slot" at bounding box center [675, 573] width 138 height 32
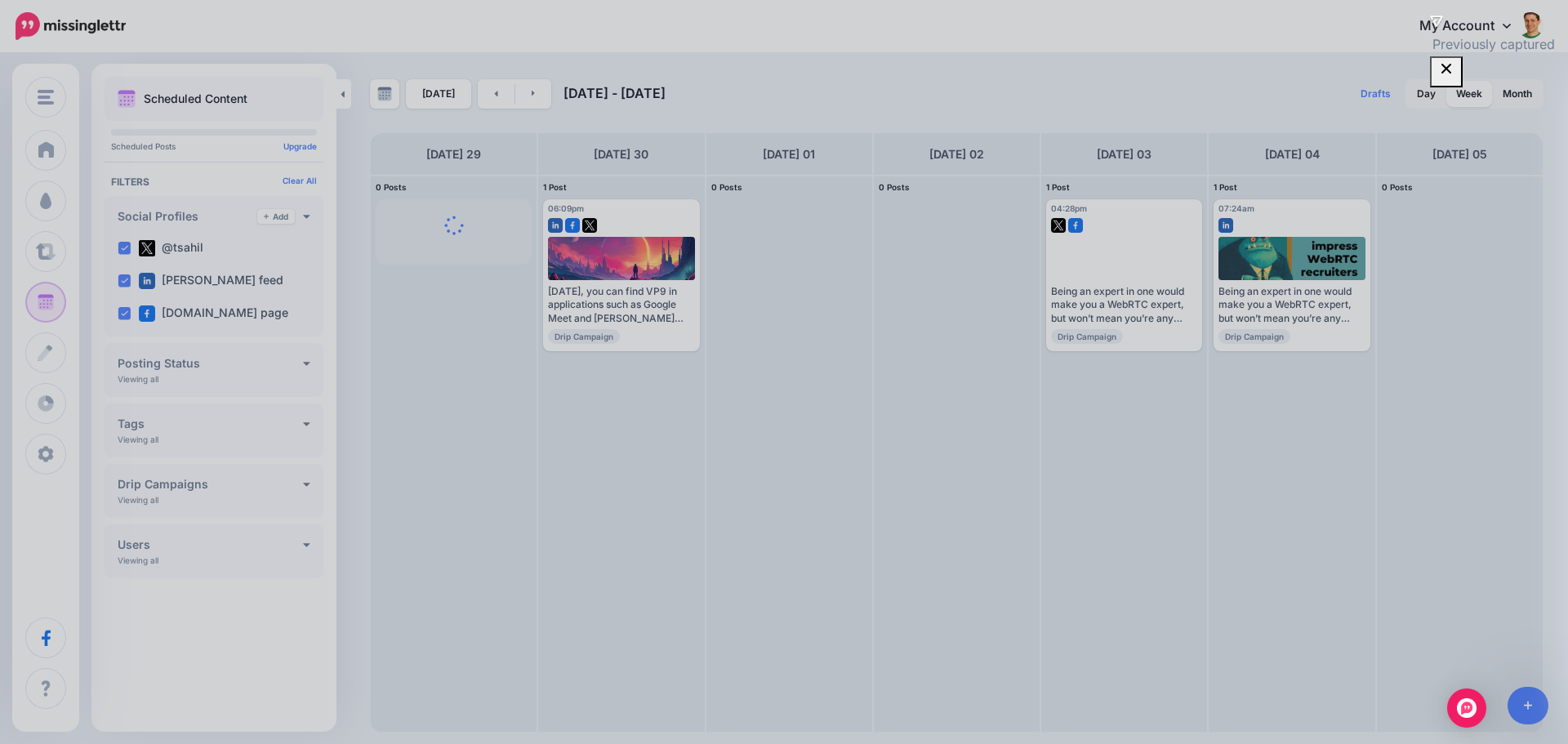
scroll to position [0, 0]
